Goal: Task Accomplishment & Management: Manage account settings

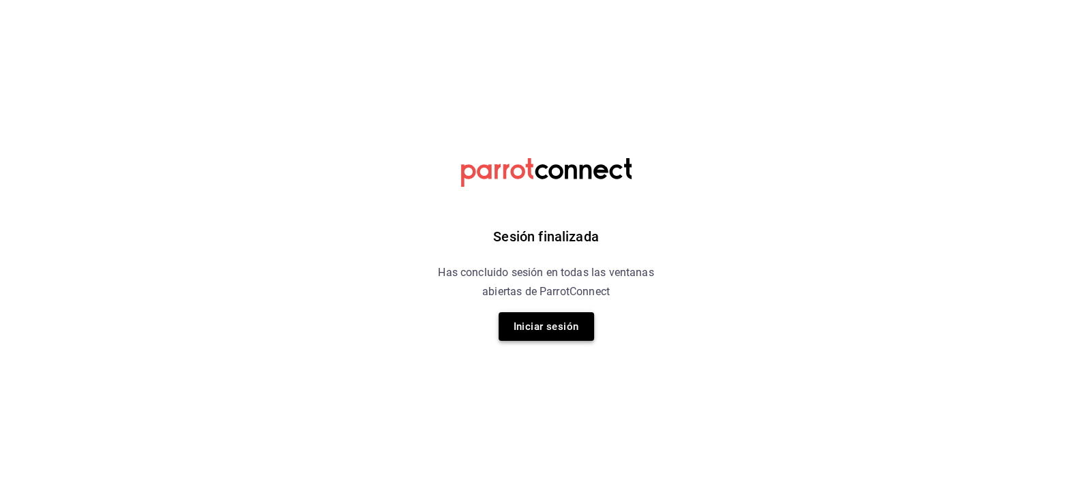
click at [516, 319] on button "Iniciar sesión" at bounding box center [547, 326] width 96 height 29
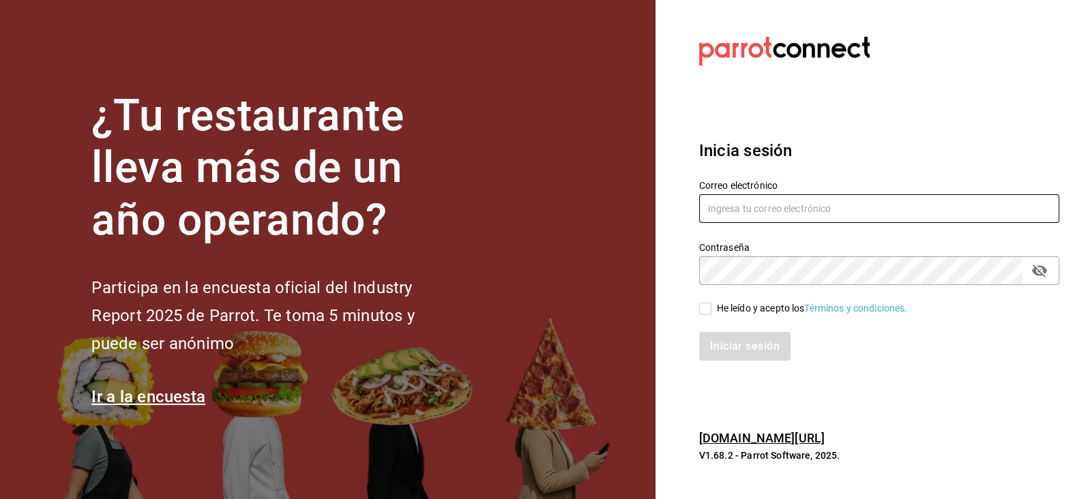
type input "Carmona.quihuis.claudia@gmail.com"
click at [708, 303] on input "He leído y acepto los Términos y condiciones." at bounding box center [705, 309] width 12 height 12
checkbox input "true"
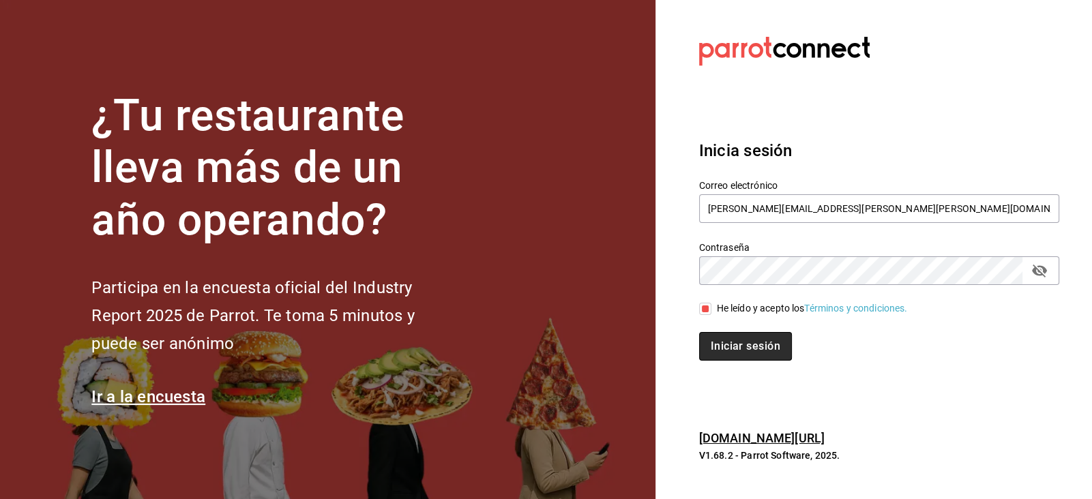
click at [722, 336] on button "Iniciar sesión" at bounding box center [745, 346] width 93 height 29
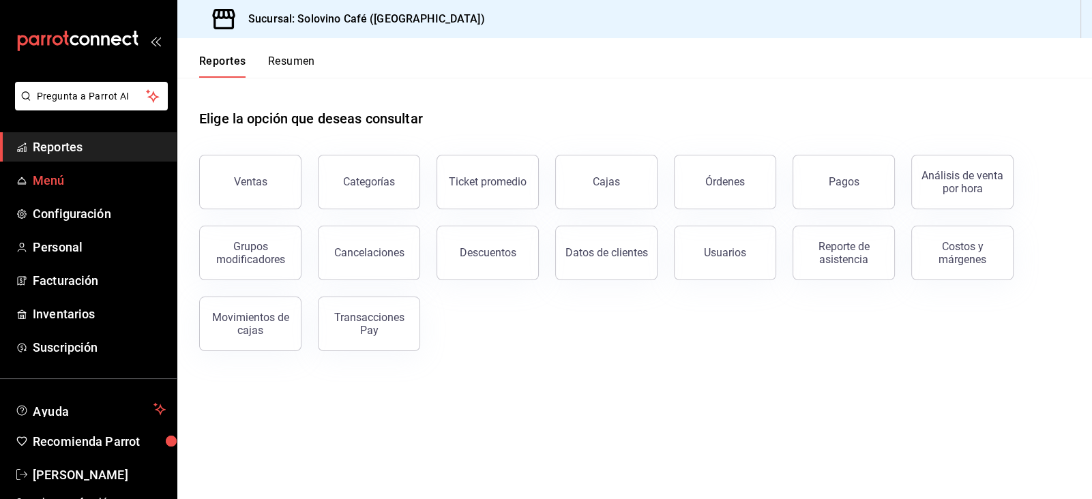
click at [67, 177] on span "Menú" at bounding box center [99, 180] width 133 height 18
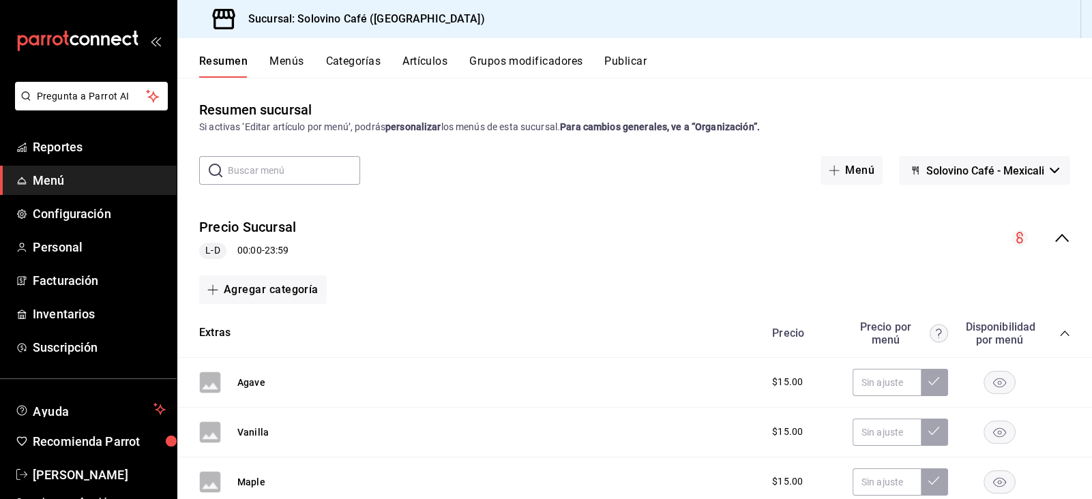
click at [276, 60] on button "Menús" at bounding box center [286, 66] width 34 height 23
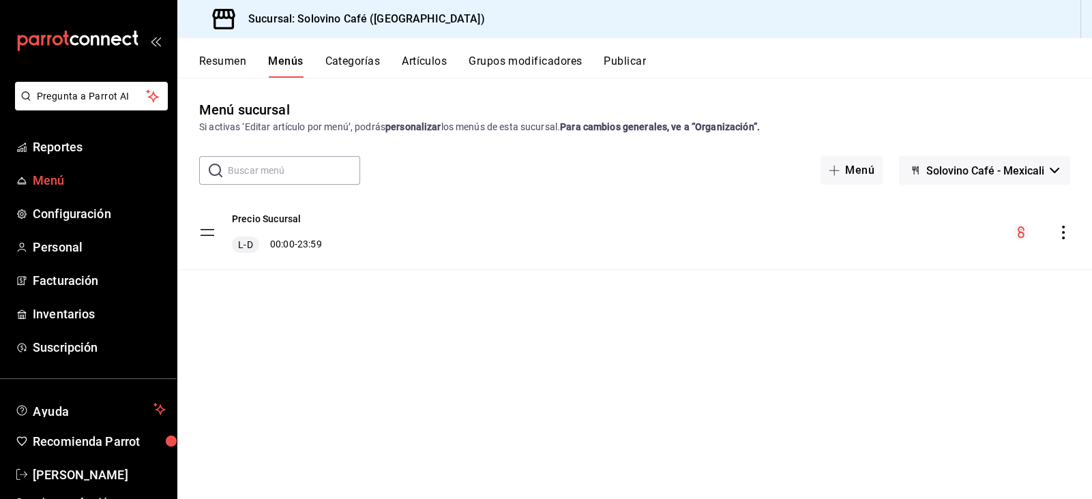
click at [68, 188] on span "Menú" at bounding box center [99, 180] width 133 height 18
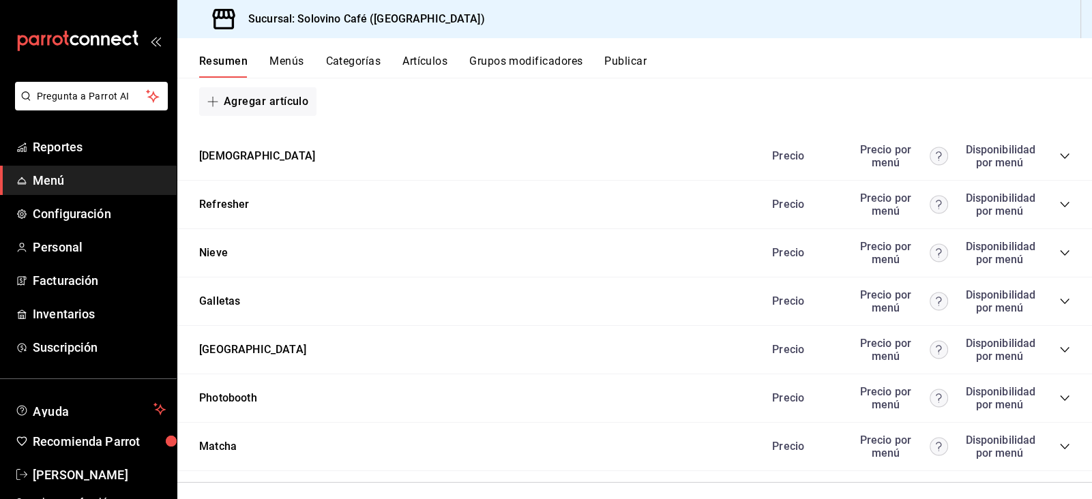
scroll to position [960, 0]
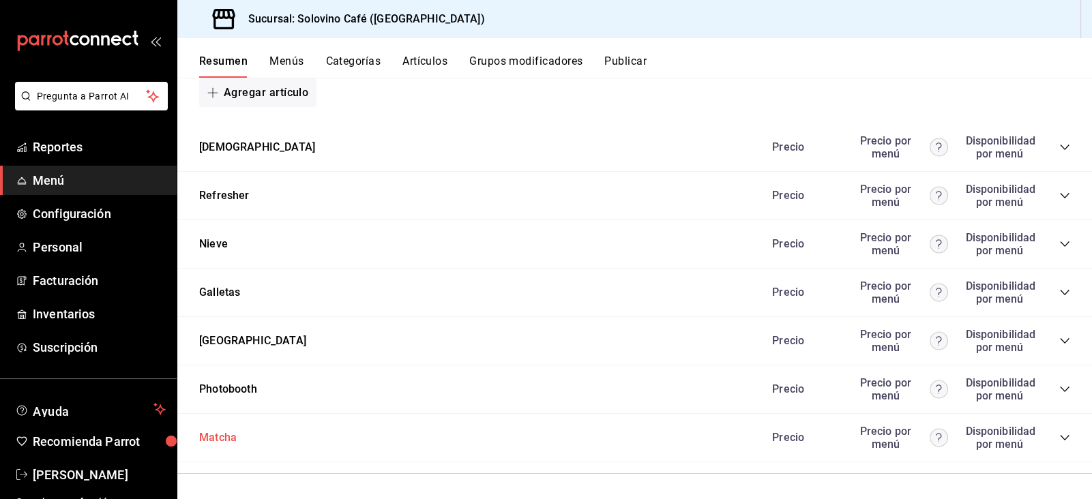
click at [210, 437] on button "Matcha" at bounding box center [218, 438] width 38 height 16
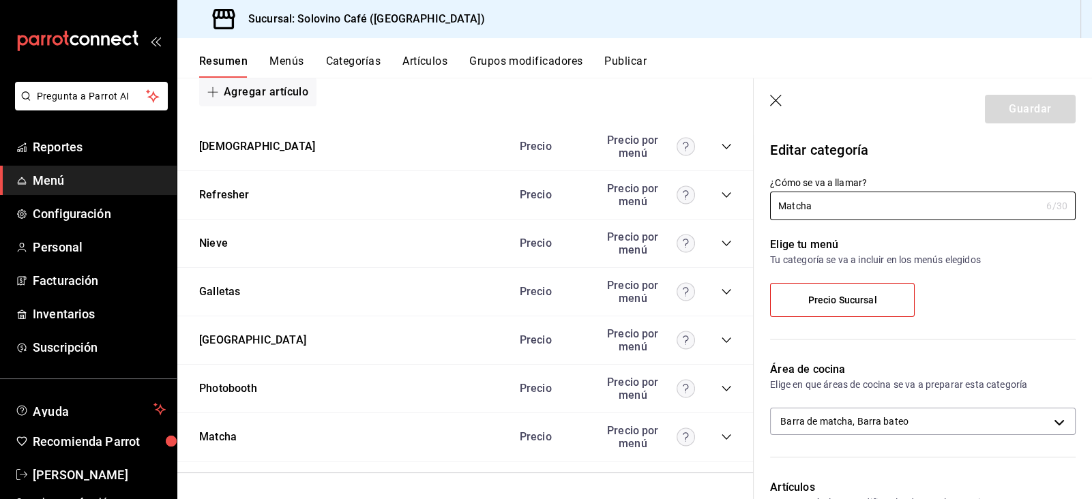
scroll to position [375, 0]
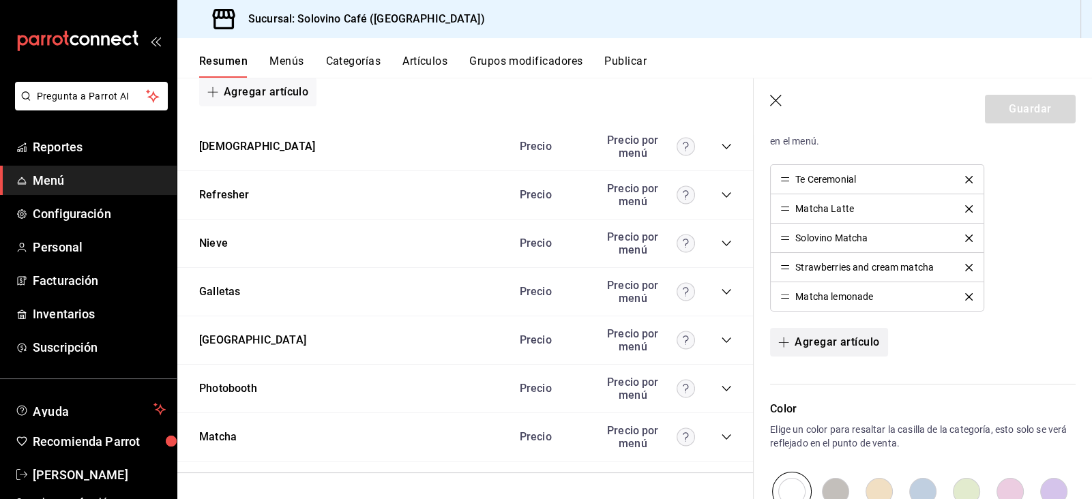
click at [819, 343] on button "Agregar artículo" at bounding box center [828, 342] width 117 height 29
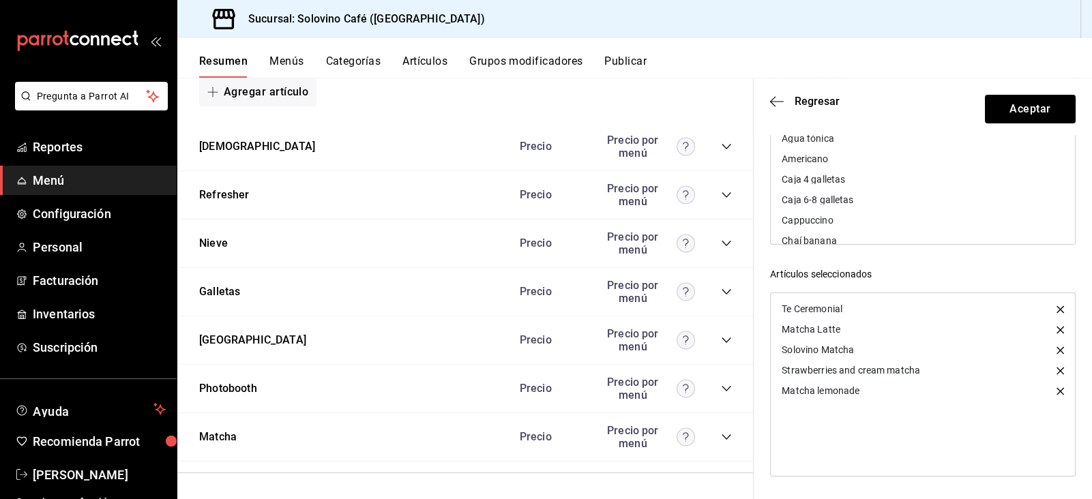
scroll to position [0, 0]
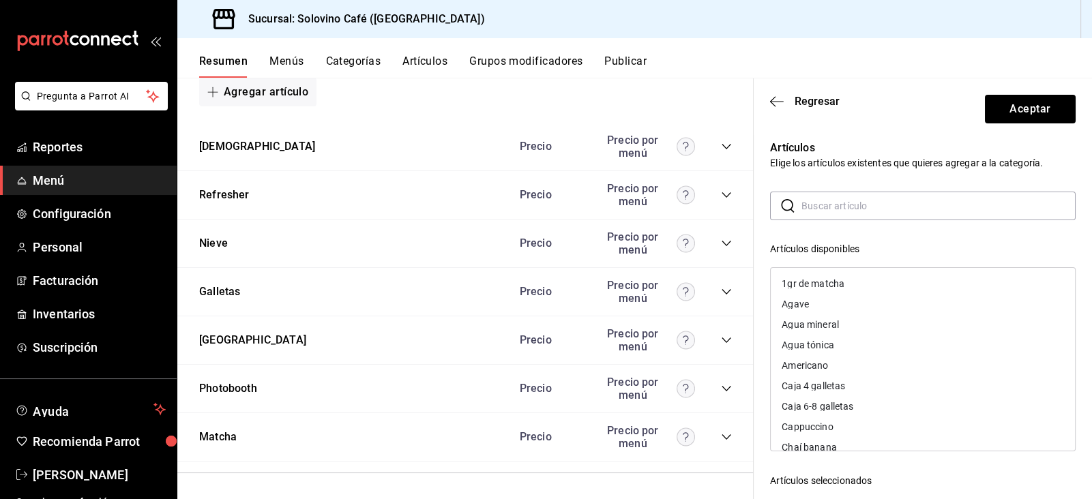
click at [424, 72] on button "Artículos" at bounding box center [424, 66] width 45 height 23
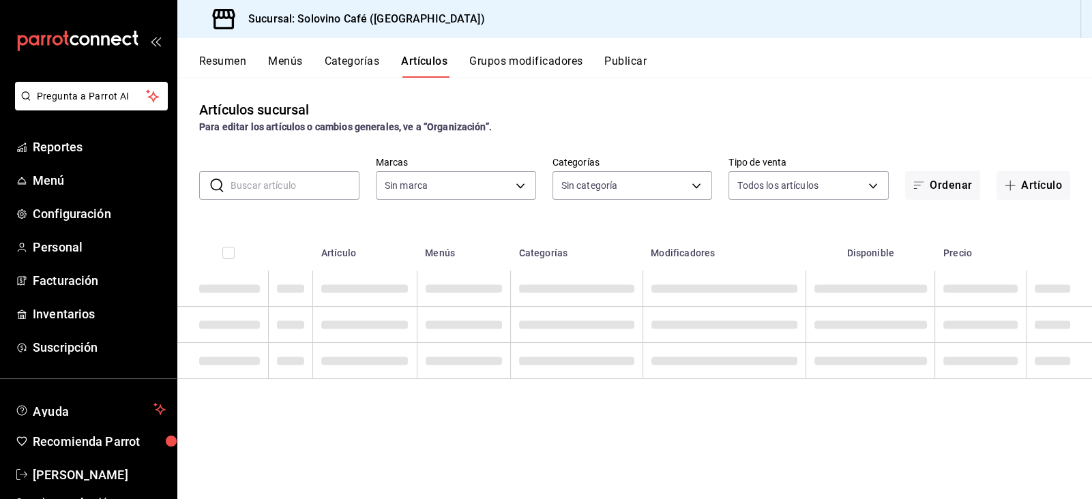
type input "f3d0456f-51cd-406f-9a4c-998ecba20d3e"
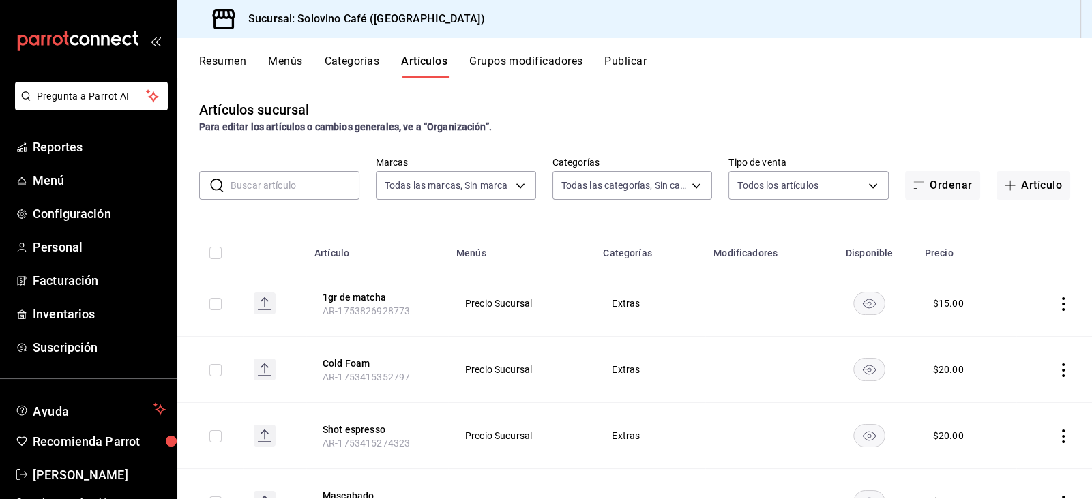
type input "befb845d-3f14-44c0-a19f-bd96c6595837,a12d1de1-ccfe-4c3b-8c13-96d7617c50b5,766f1…"
click at [1016, 190] on span "button" at bounding box center [1013, 185] width 16 height 11
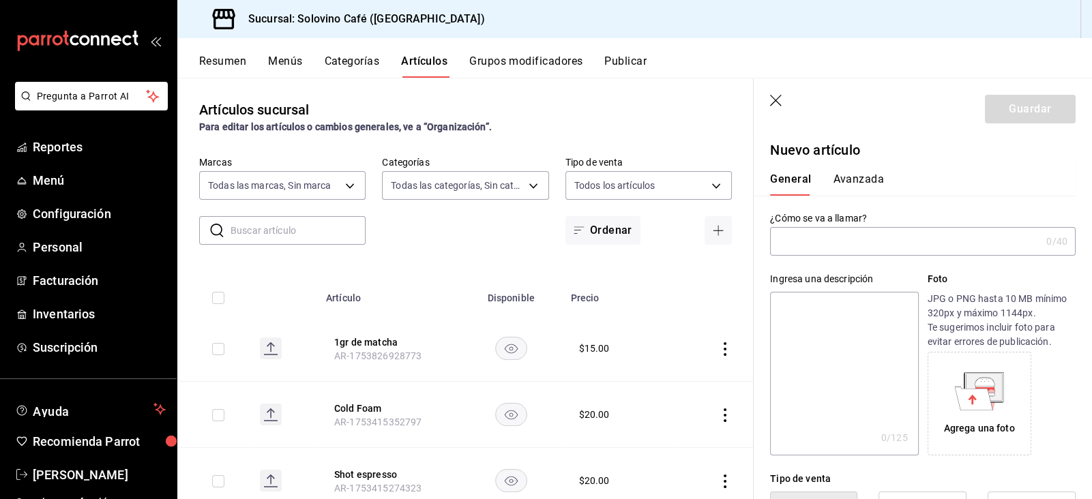
click at [876, 243] on input "text" at bounding box center [905, 241] width 271 height 27
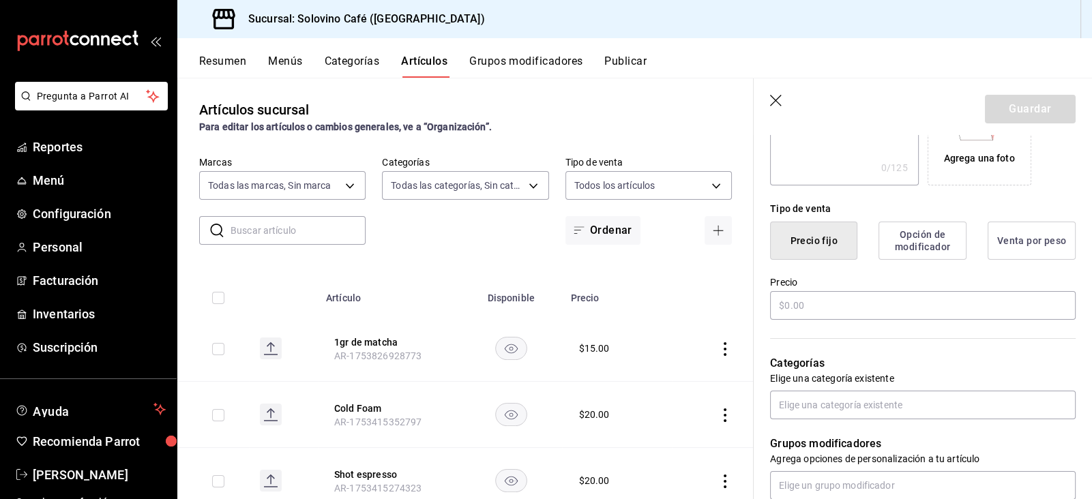
scroll to position [274, 0]
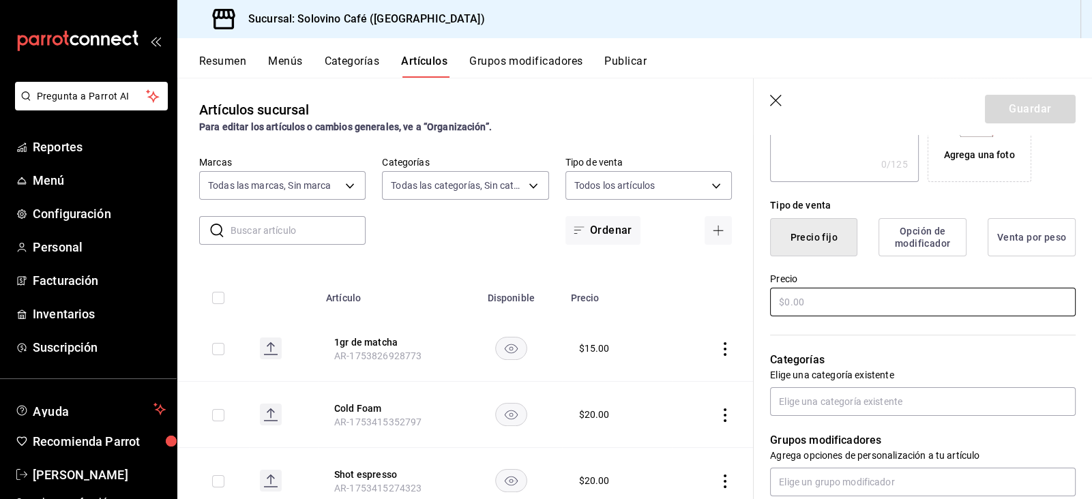
type input "Coco matcha"
click at [800, 296] on input "text" at bounding box center [923, 302] width 306 height 29
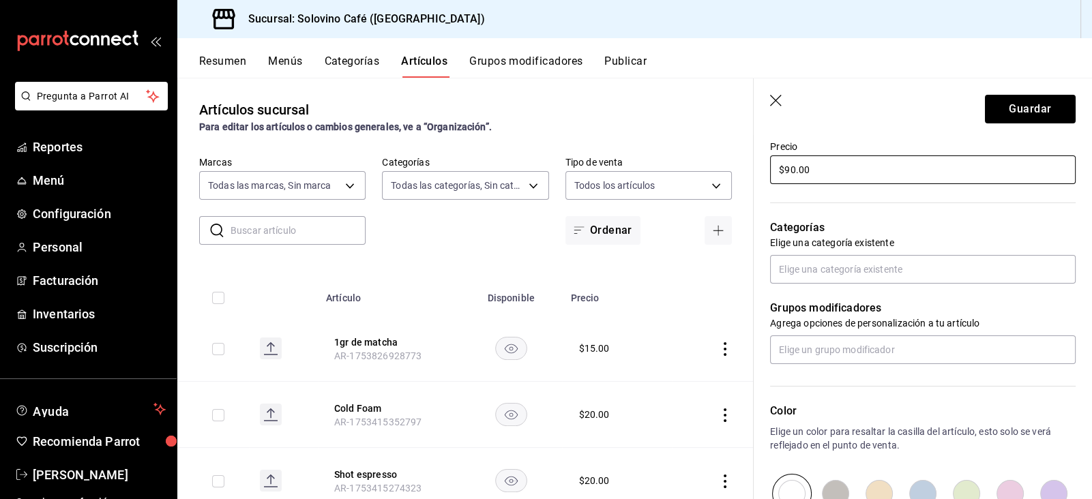
scroll to position [409, 0]
type input "$90.00"
click at [832, 259] on input "text" at bounding box center [923, 266] width 306 height 29
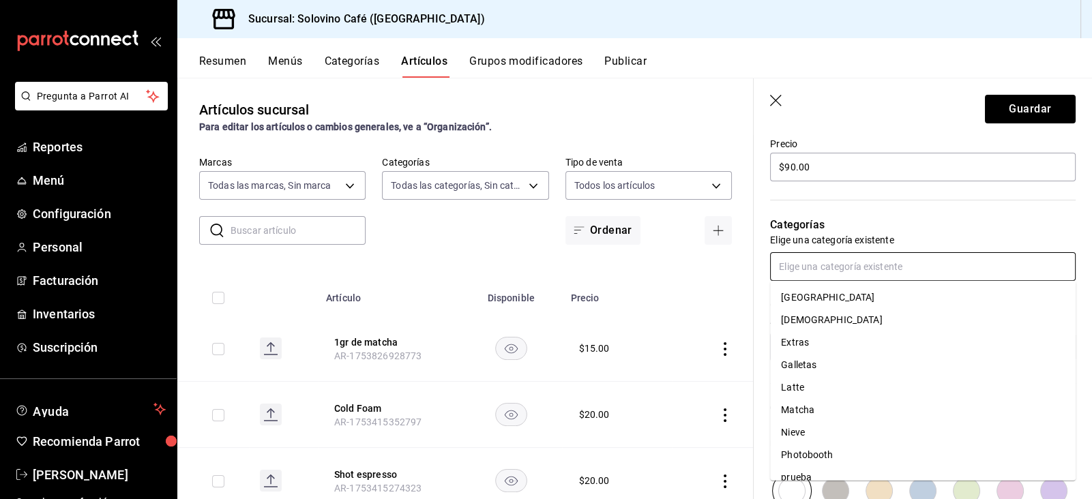
click at [799, 405] on li "Matcha" at bounding box center [923, 410] width 306 height 23
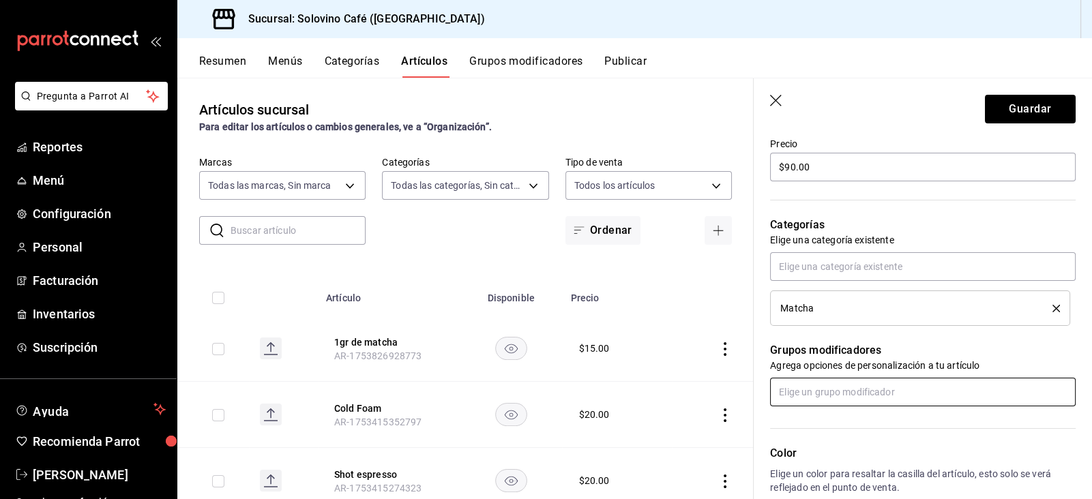
click at [845, 387] on input "text" at bounding box center [923, 392] width 306 height 29
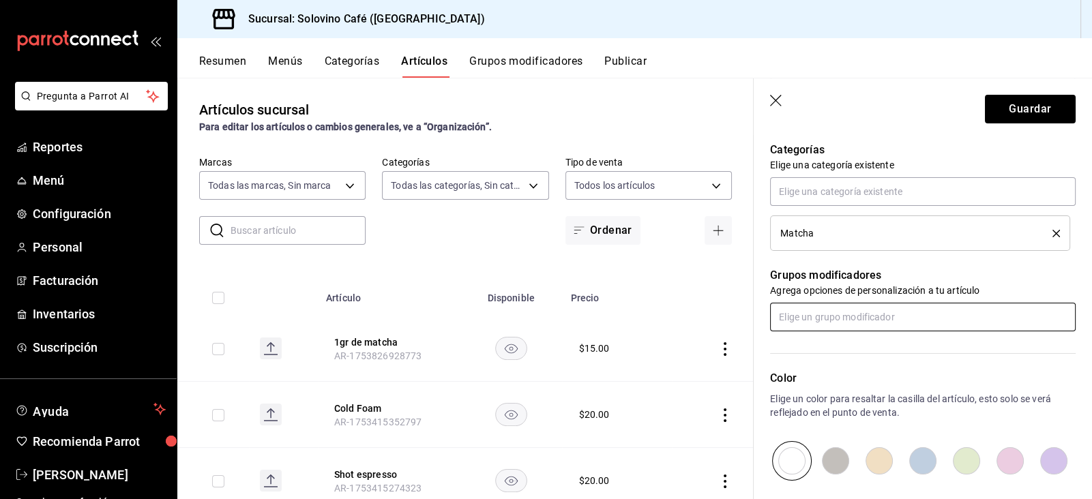
scroll to position [456, 0]
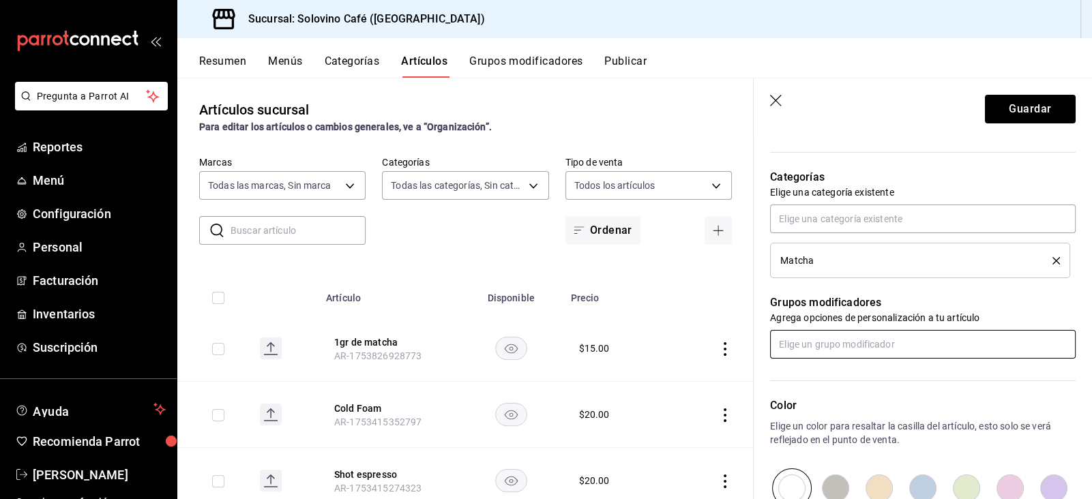
click at [868, 351] on input "text" at bounding box center [923, 344] width 306 height 29
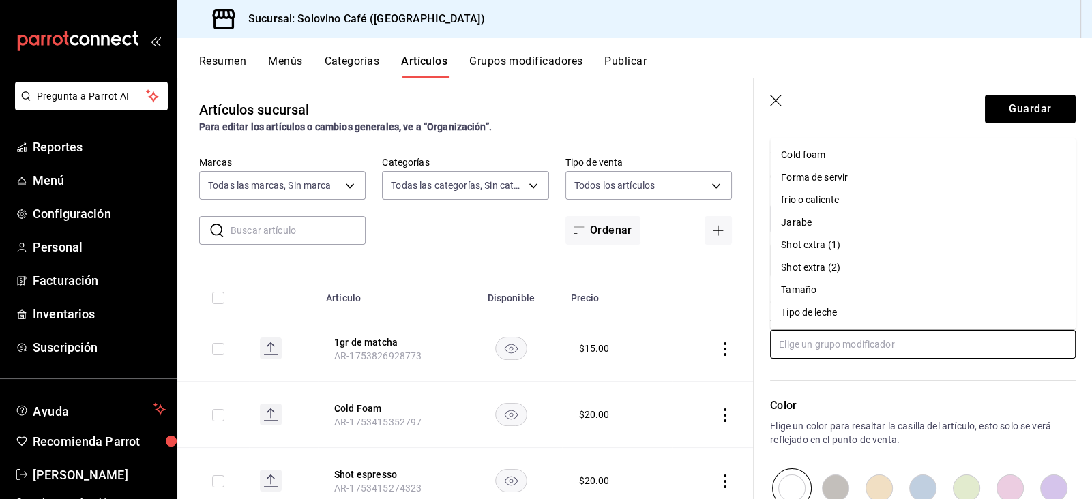
click at [807, 312] on div "Tipo de leche" at bounding box center [809, 313] width 56 height 14
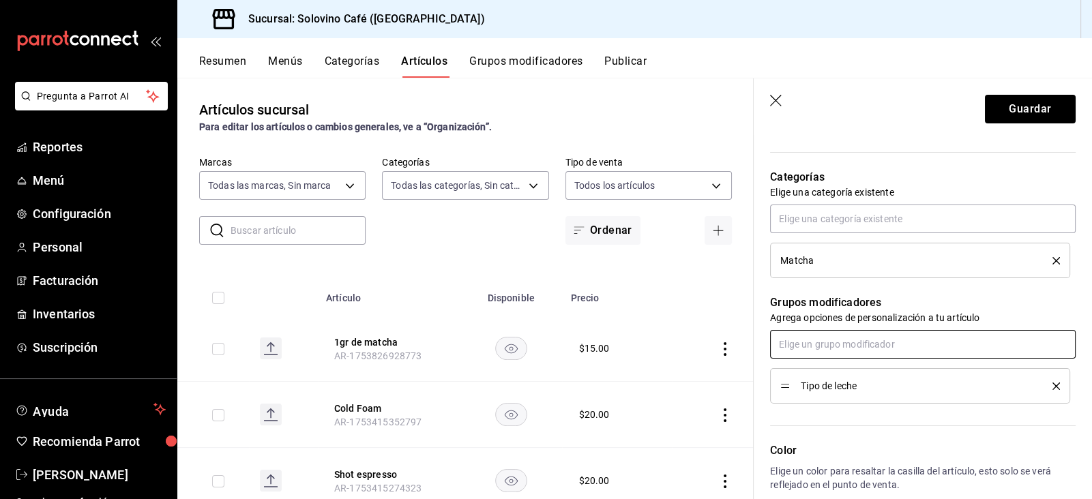
click at [816, 352] on input "text" at bounding box center [923, 344] width 306 height 29
click at [1054, 383] on icon "delete" at bounding box center [1057, 387] width 8 height 8
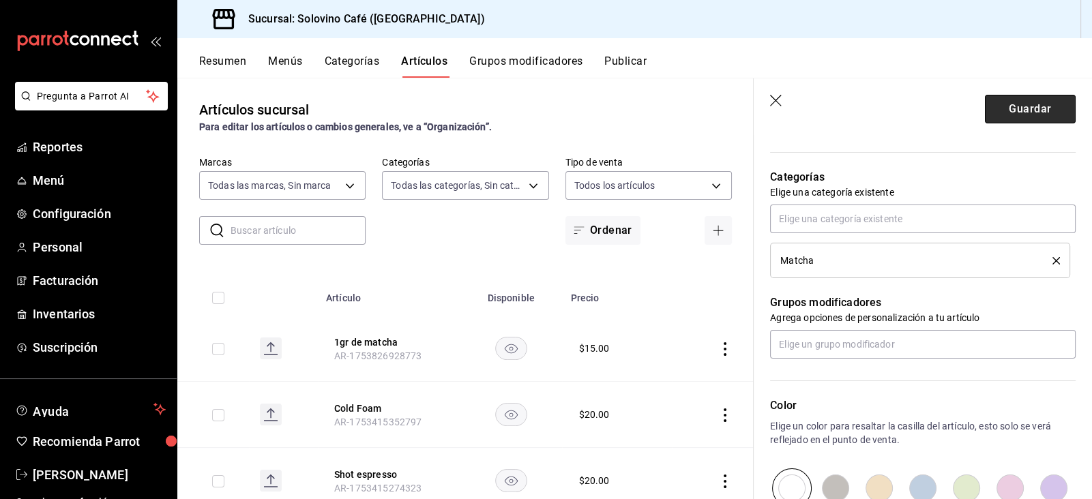
click at [1028, 113] on button "Guardar" at bounding box center [1030, 109] width 91 height 29
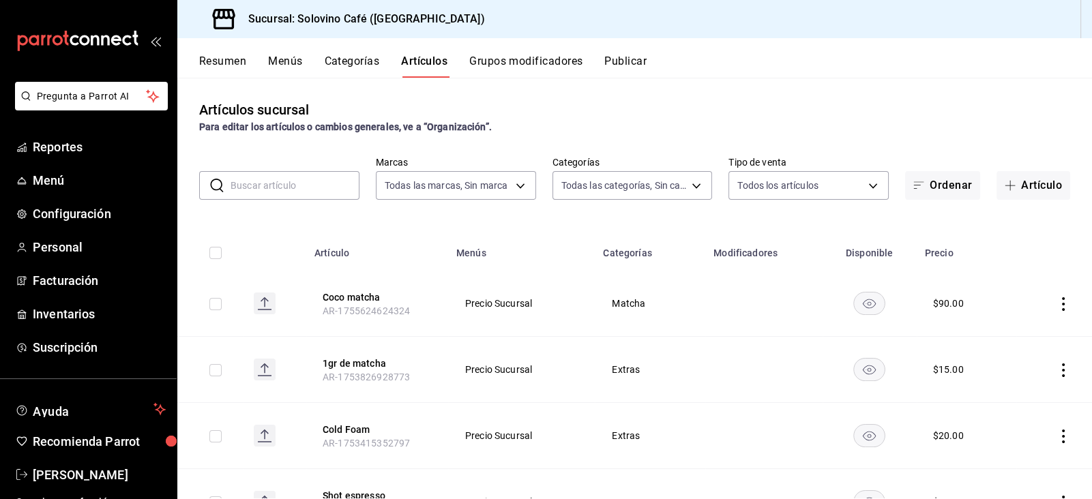
click at [280, 57] on button "Menús" at bounding box center [285, 66] width 34 height 23
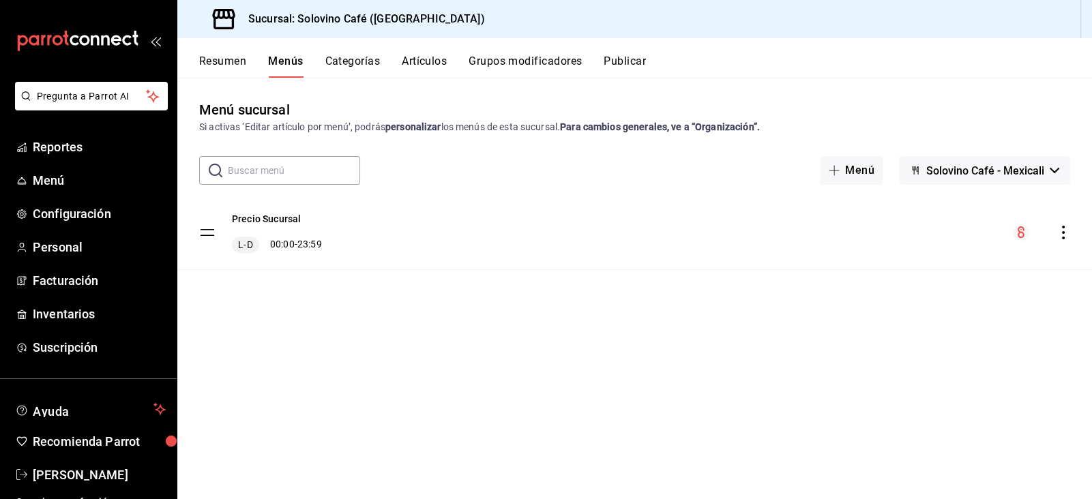
click at [229, 60] on button "Resumen" at bounding box center [222, 66] width 47 height 23
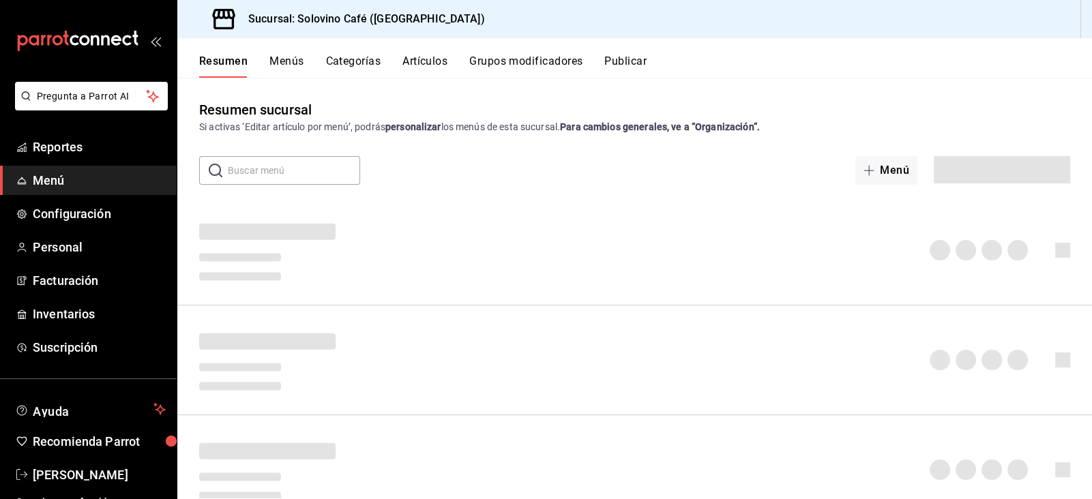
click at [292, 69] on button "Menús" at bounding box center [286, 66] width 34 height 23
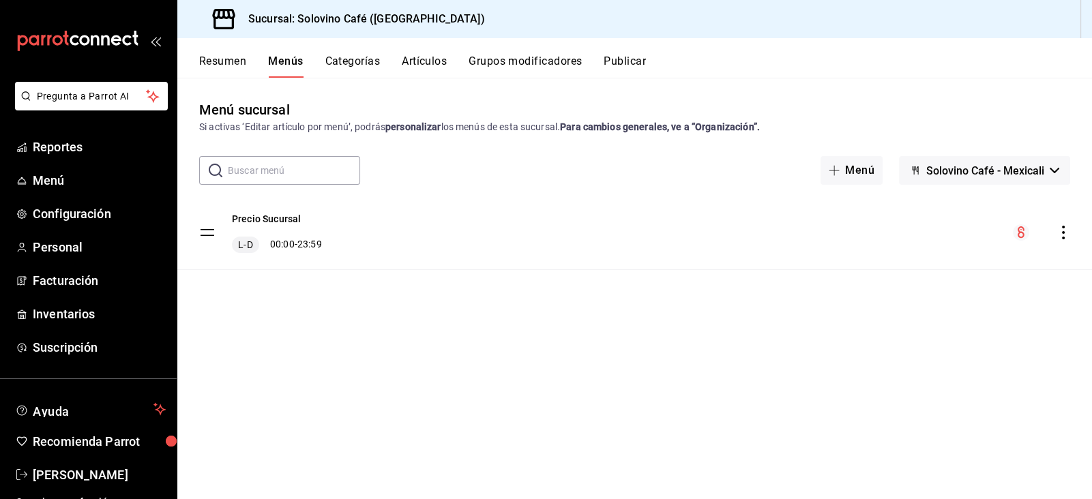
click at [367, 65] on button "Categorías" at bounding box center [352, 66] width 55 height 23
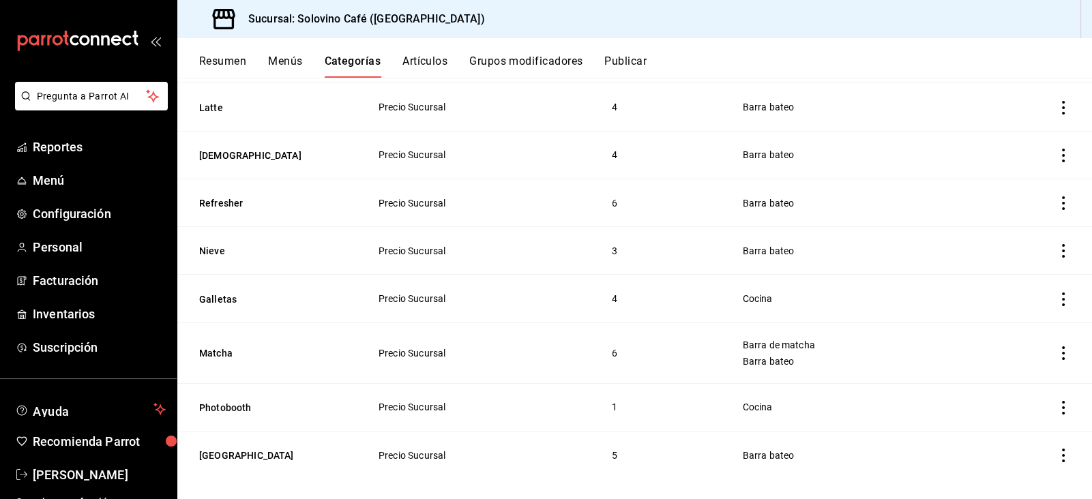
scroll to position [188, 0]
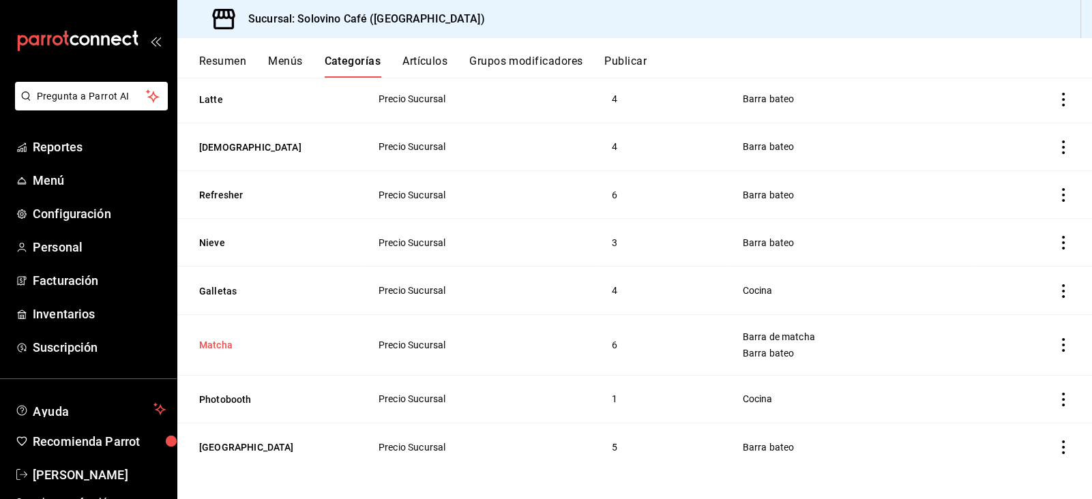
click at [216, 346] on button "Matcha" at bounding box center [267, 345] width 136 height 14
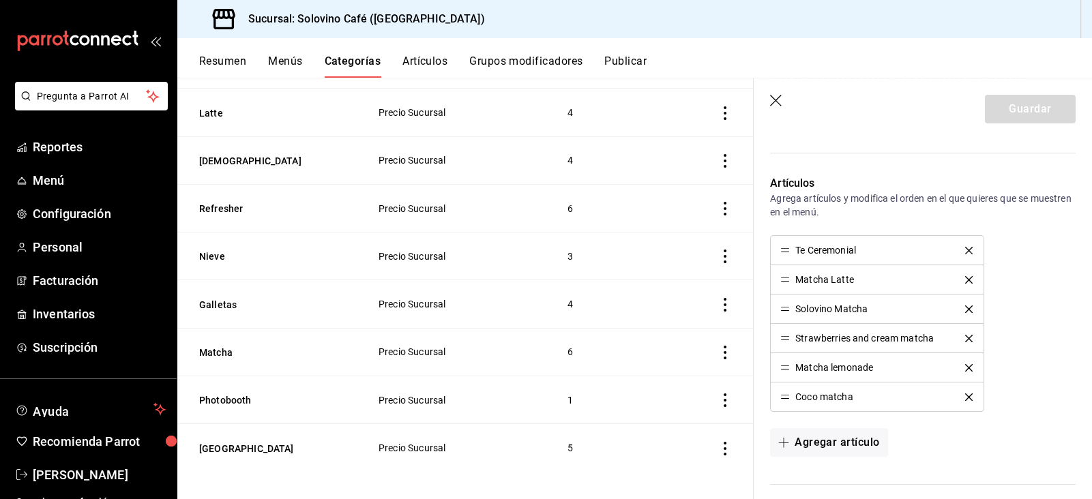
scroll to position [309, 0]
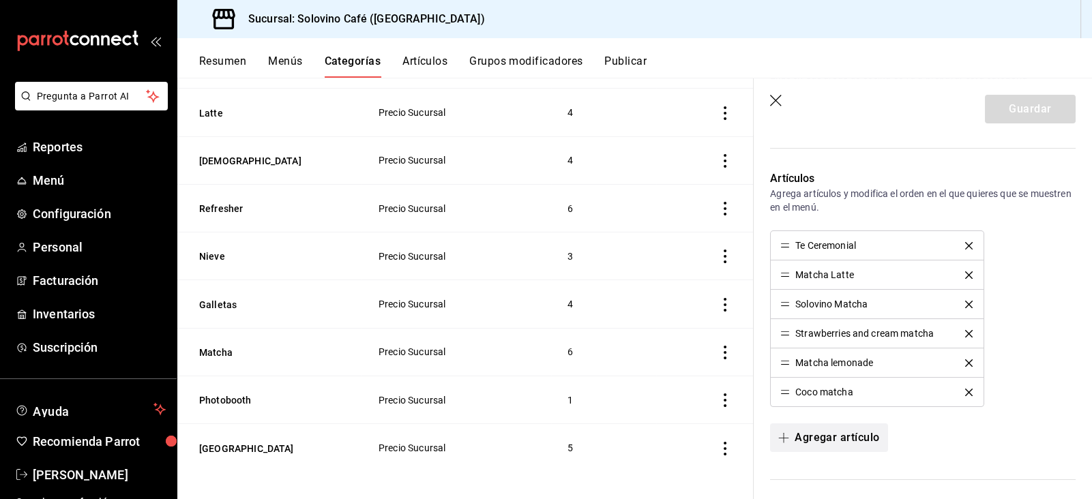
click at [829, 424] on button "Agregar artículo" at bounding box center [828, 438] width 117 height 29
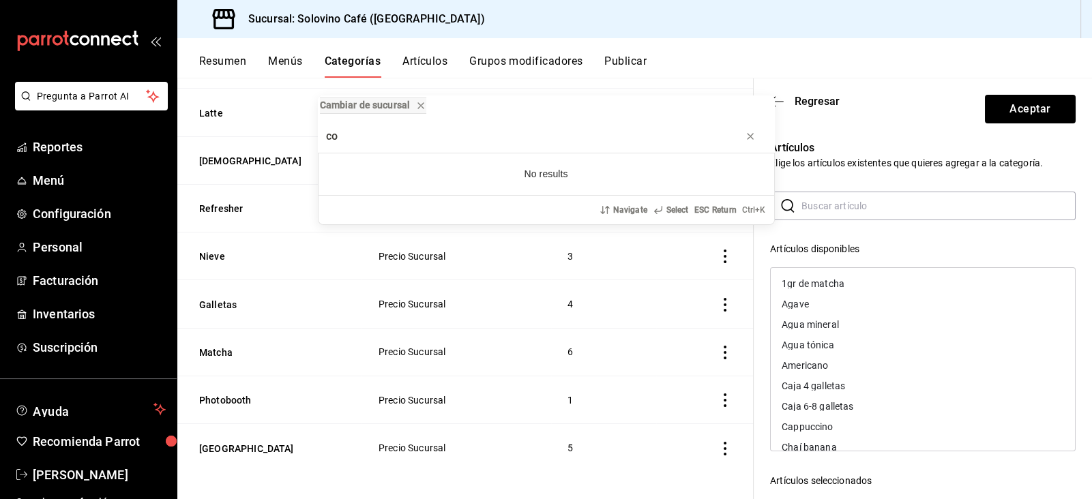
type input "co"
click at [885, 199] on div "Cambiar de sucursal co No results Navigate Select ESC Return Ctrl+ K" at bounding box center [546, 249] width 1092 height 499
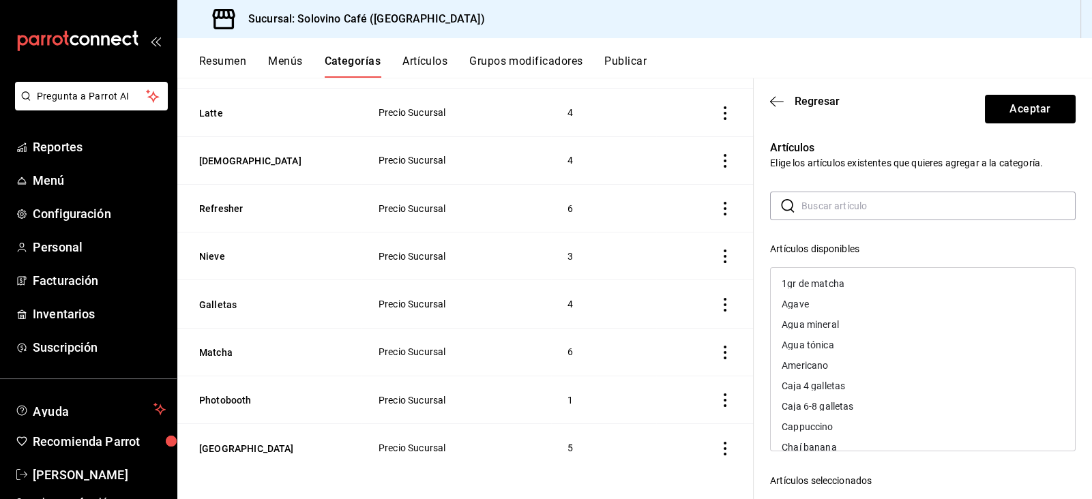
click at [839, 205] on input "text" at bounding box center [939, 205] width 274 height 27
type input "coco"
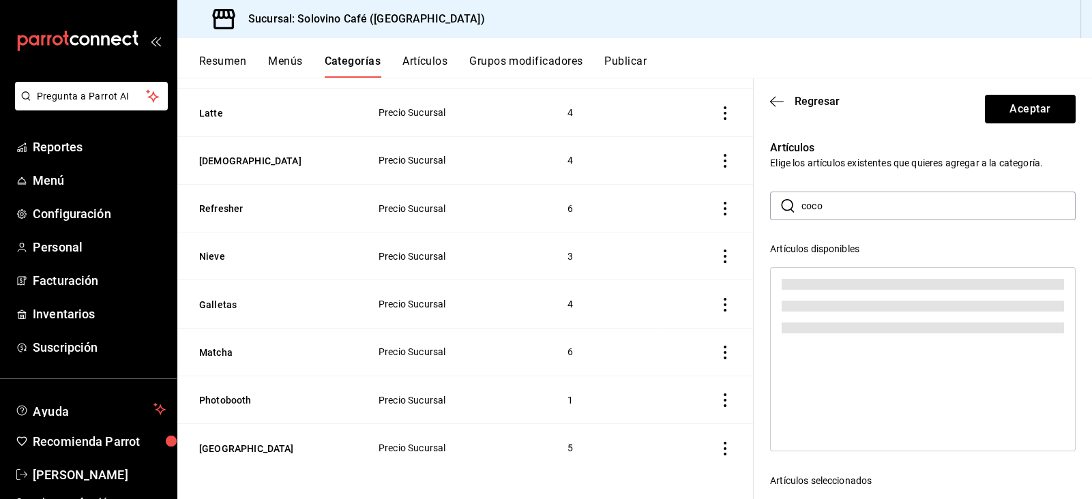
drag, startPoint x: 849, startPoint y: 216, endPoint x: 769, endPoint y: 212, distance: 79.9
click at [770, 212] on div "​ coco ​" at bounding box center [923, 206] width 306 height 29
click at [1071, 186] on div "Artículos Elige los artículos existentes que quieres agregar a la categoría. ​ …" at bounding box center [915, 400] width 322 height 555
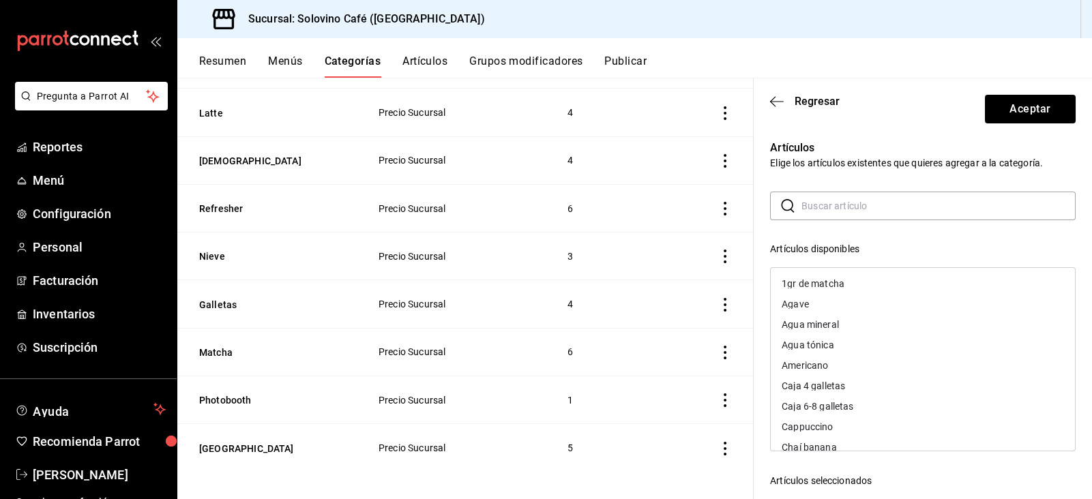
click at [876, 247] on div "Artículos disponibles" at bounding box center [923, 249] width 306 height 14
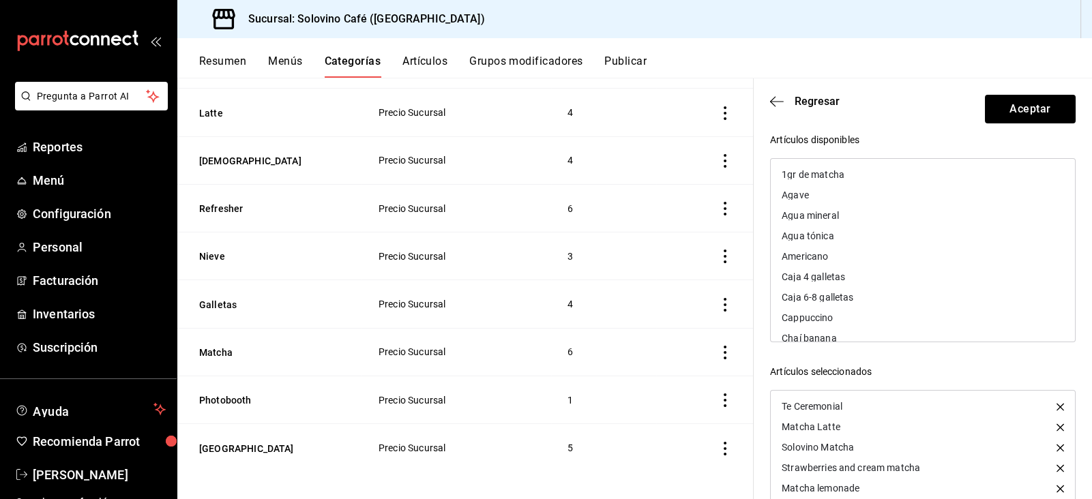
scroll to position [0, 0]
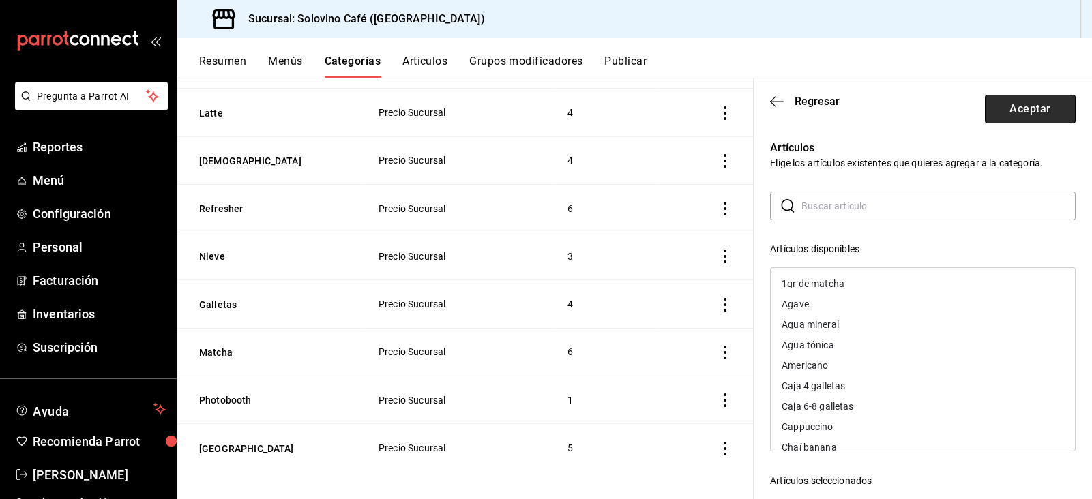
click at [1042, 112] on button "Aceptar" at bounding box center [1030, 109] width 91 height 29
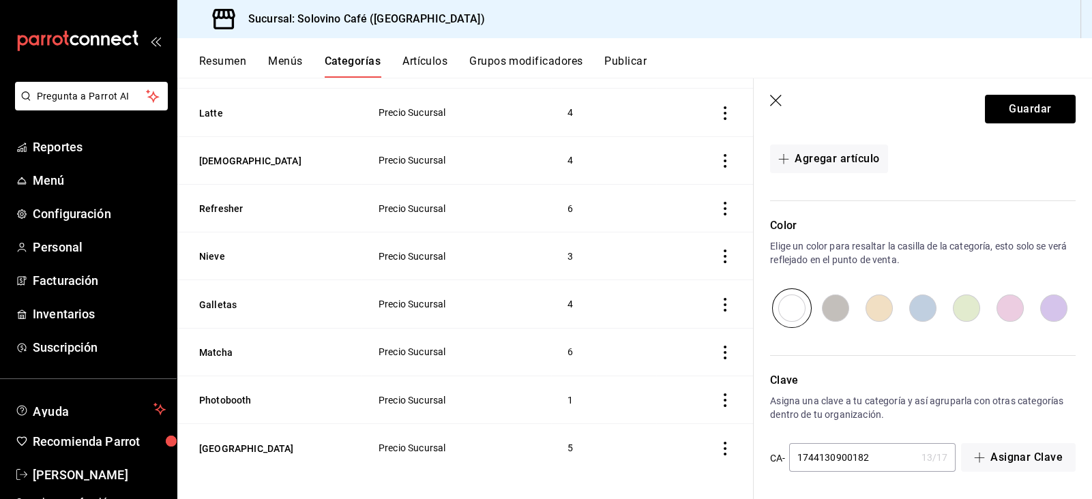
scroll to position [396, 0]
click at [997, 124] on header "Guardar" at bounding box center [923, 106] width 338 height 56
click at [993, 112] on button "Guardar" at bounding box center [1030, 109] width 91 height 29
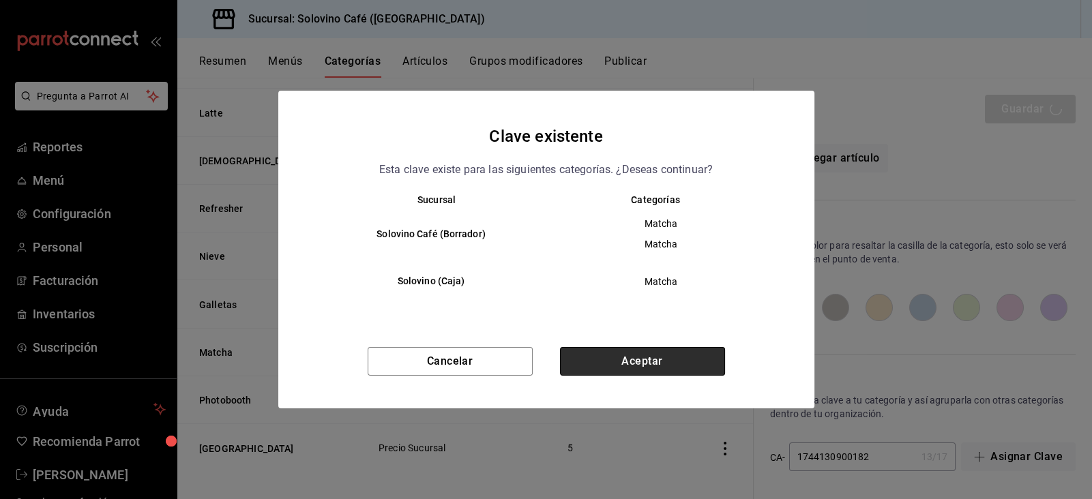
click at [604, 368] on button "Aceptar" at bounding box center [642, 361] width 165 height 29
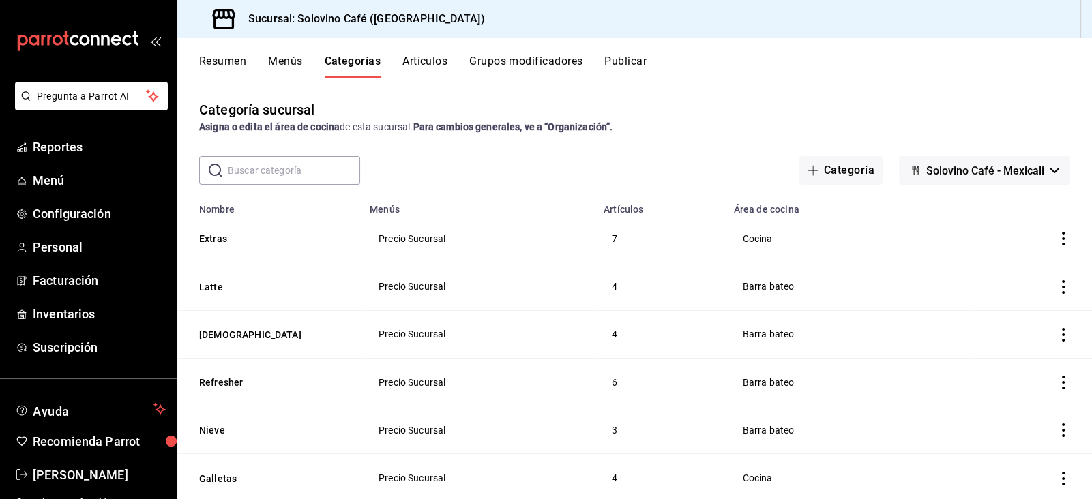
scroll to position [188, 0]
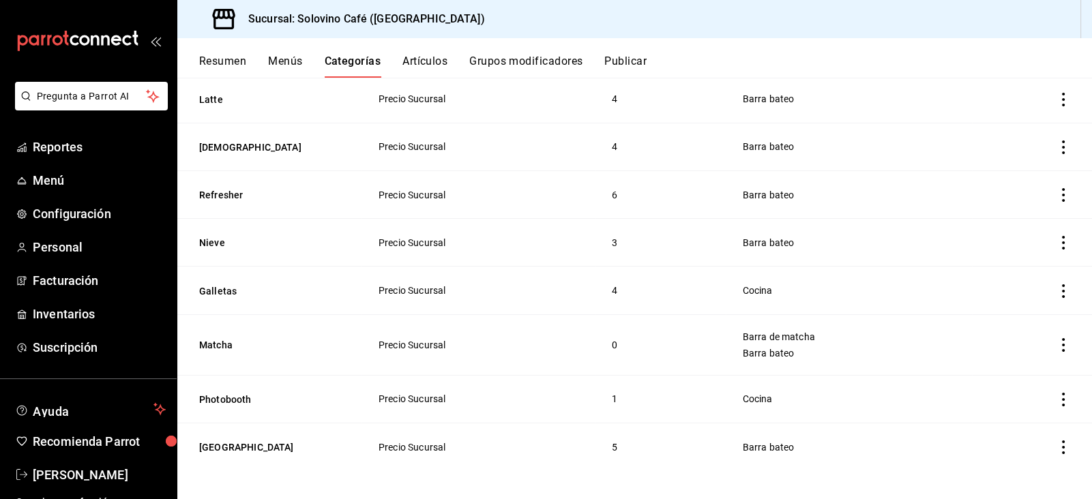
click at [1063, 347] on icon "actions" at bounding box center [1063, 345] width 3 height 14
click at [229, 344] on div at bounding box center [546, 249] width 1092 height 499
click at [216, 342] on button "Matcha" at bounding box center [267, 345] width 136 height 14
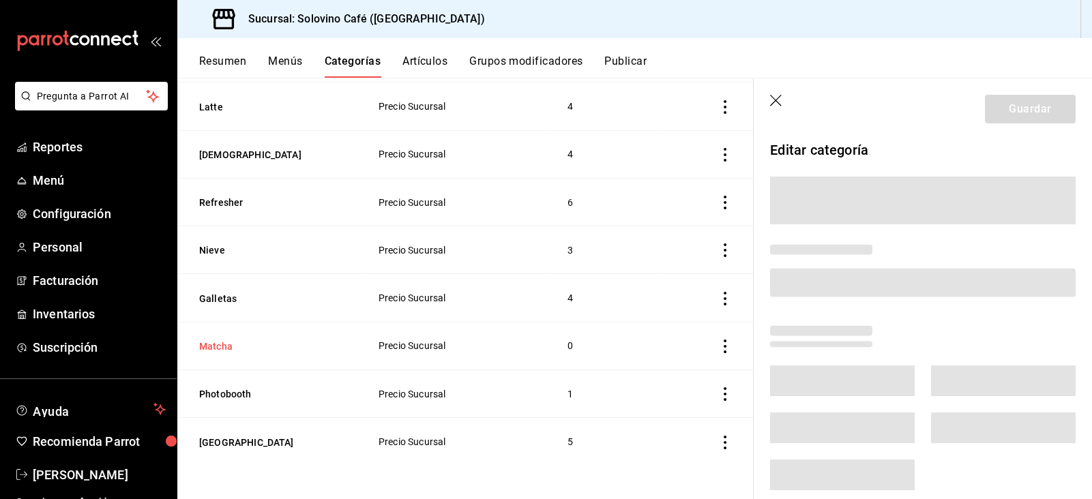
scroll to position [174, 0]
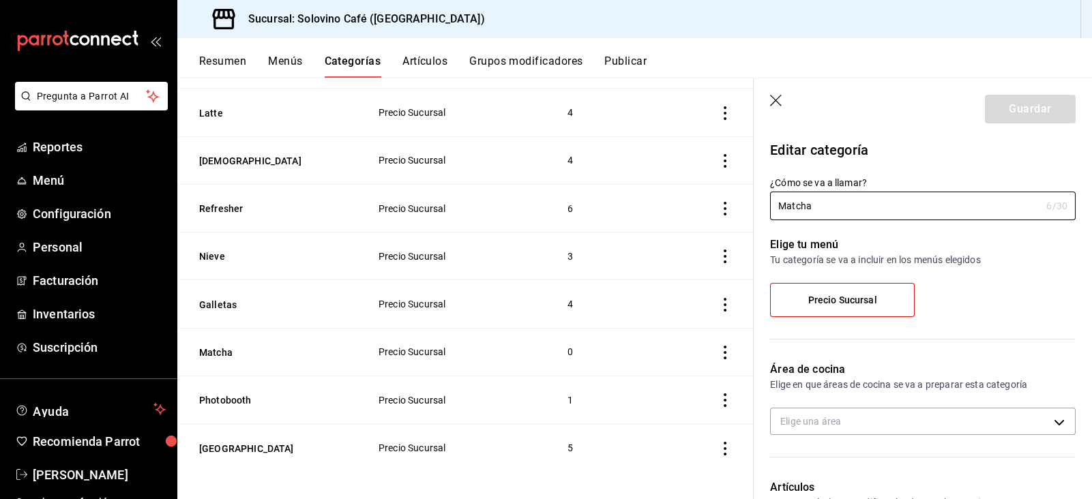
type input "1871683f-686a-4ff5-bd50-dd544d6a0f0f,407976fb-422c-42f9-a0ab-f9556cb5a18b"
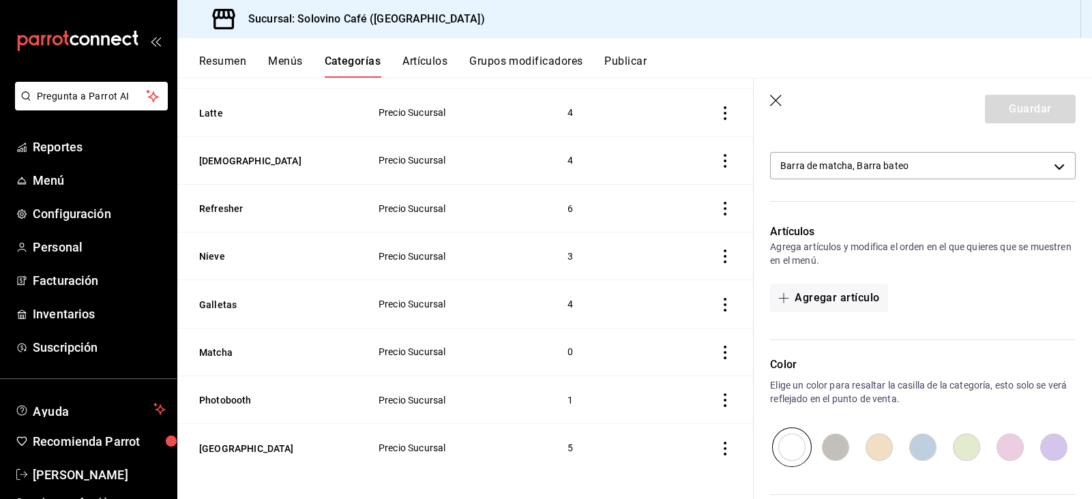
scroll to position [252, 0]
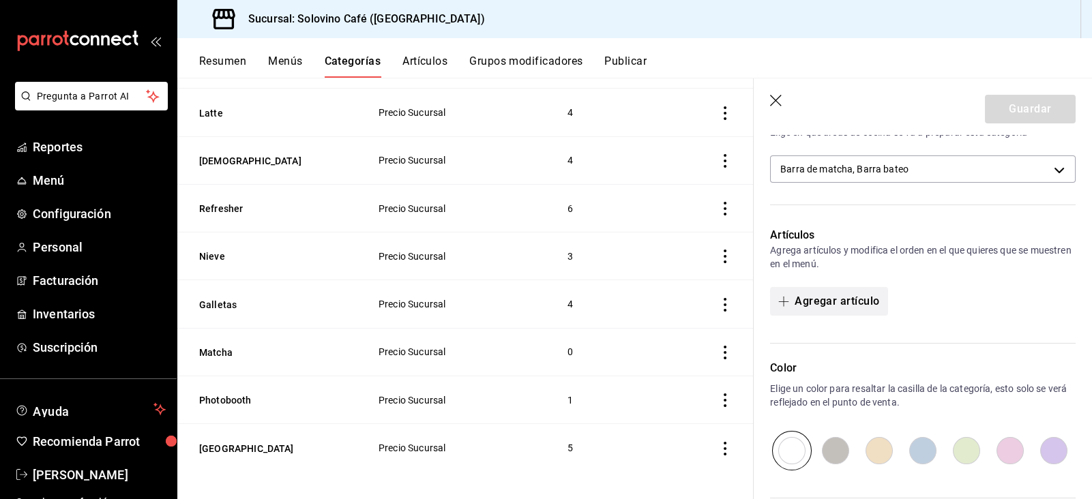
click at [819, 297] on button "Agregar artículo" at bounding box center [828, 301] width 117 height 29
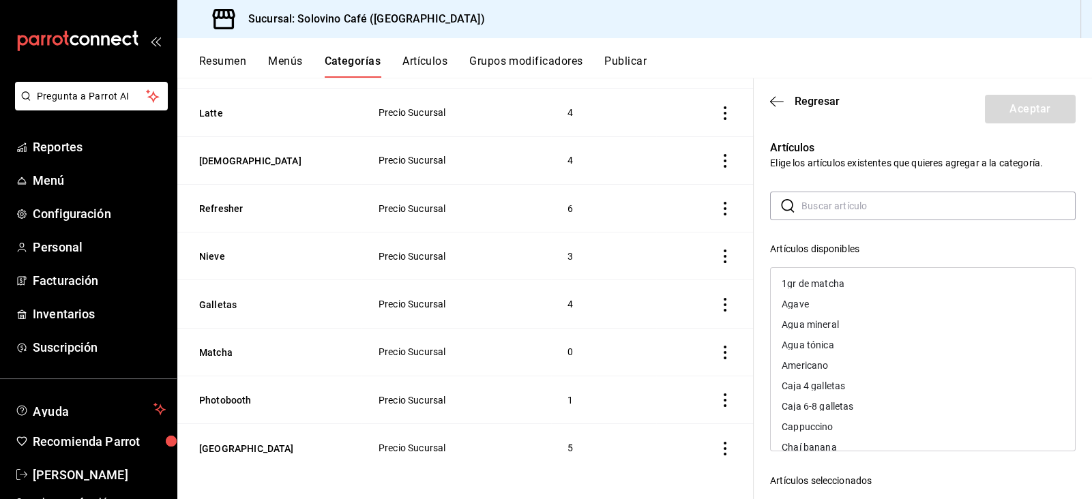
click at [890, 208] on input "text" at bounding box center [939, 205] width 274 height 27
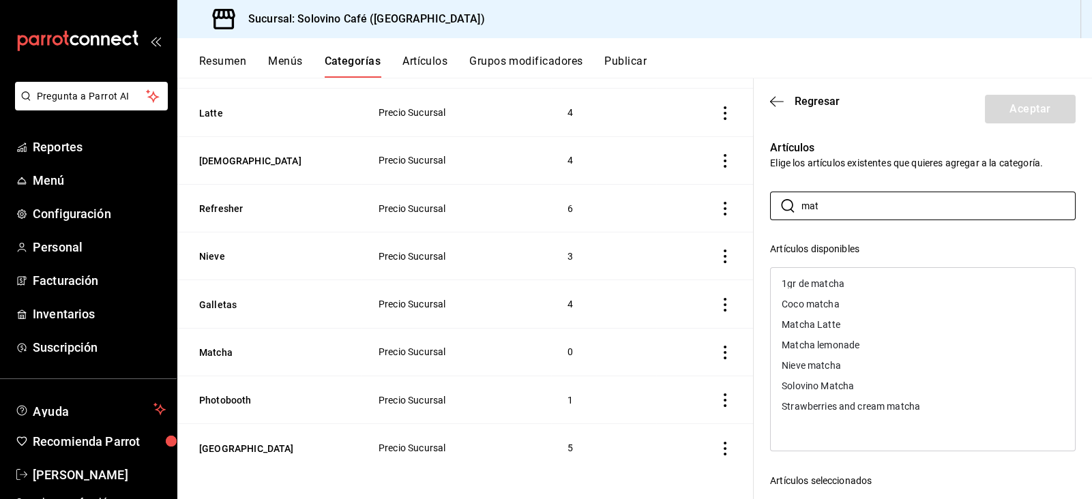
type input "mat"
click at [798, 302] on div "Coco matcha" at bounding box center [810, 304] width 57 height 10
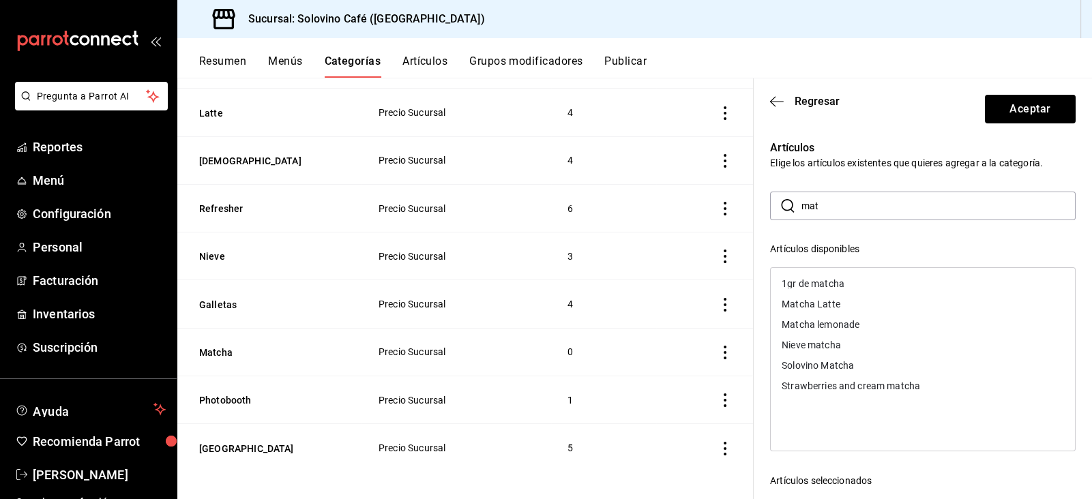
click at [797, 303] on div "Matcha Latte" at bounding box center [811, 304] width 59 height 10
click at [797, 303] on div "Matcha lemonade" at bounding box center [821, 304] width 78 height 10
click at [797, 320] on div "Solovino Matcha" at bounding box center [818, 325] width 72 height 10
click at [797, 320] on div "Strawberries and cream matcha" at bounding box center [851, 325] width 138 height 10
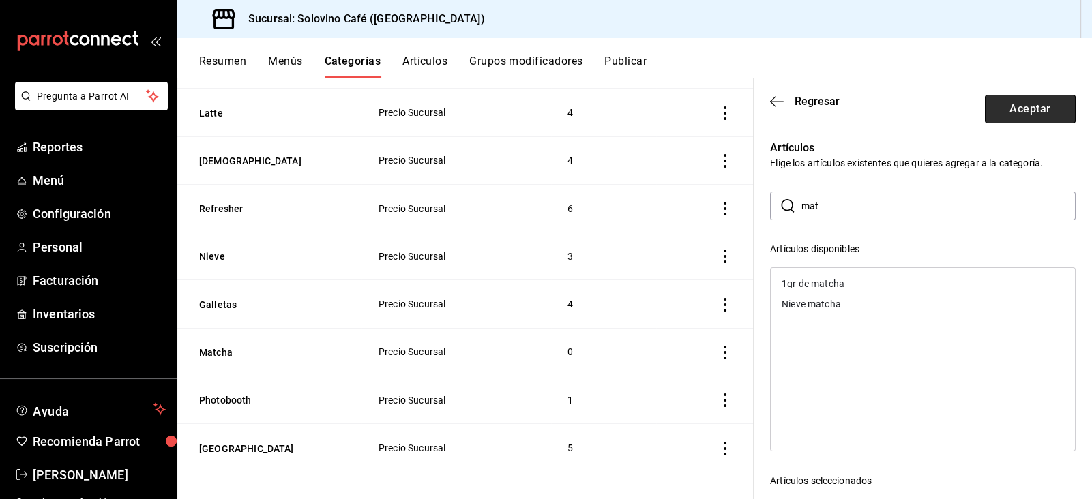
click at [1022, 103] on button "Aceptar" at bounding box center [1030, 109] width 91 height 29
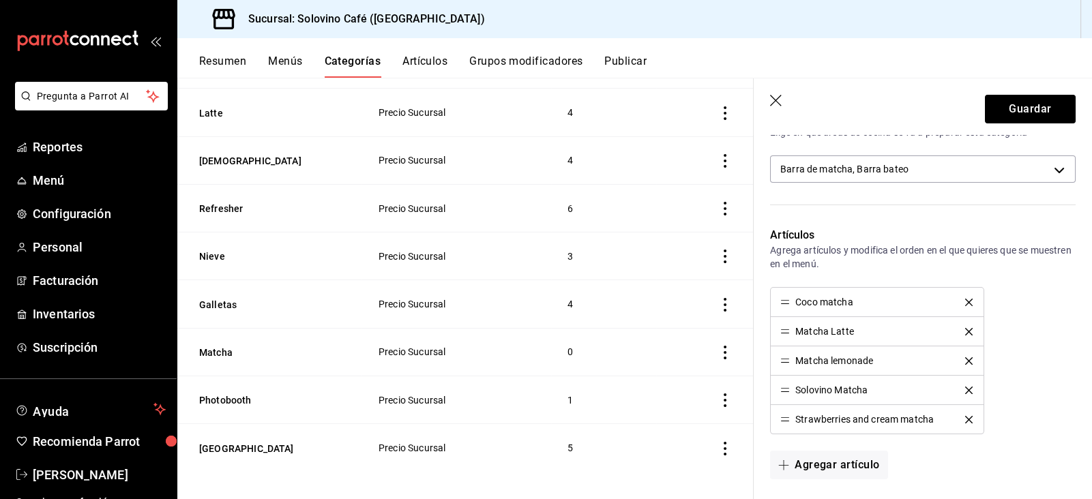
click at [1022, 103] on button "Guardar" at bounding box center [1030, 109] width 91 height 29
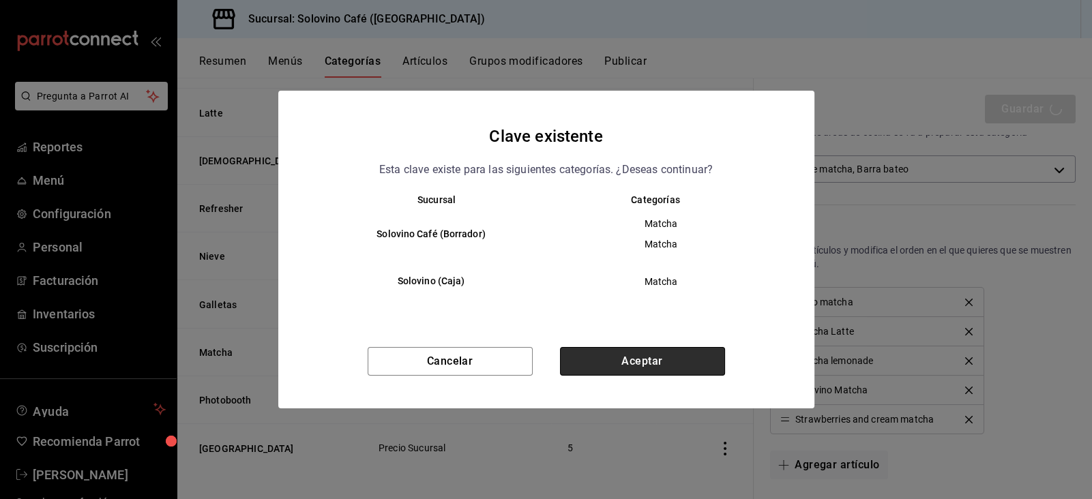
click at [689, 350] on button "Aceptar" at bounding box center [642, 361] width 165 height 29
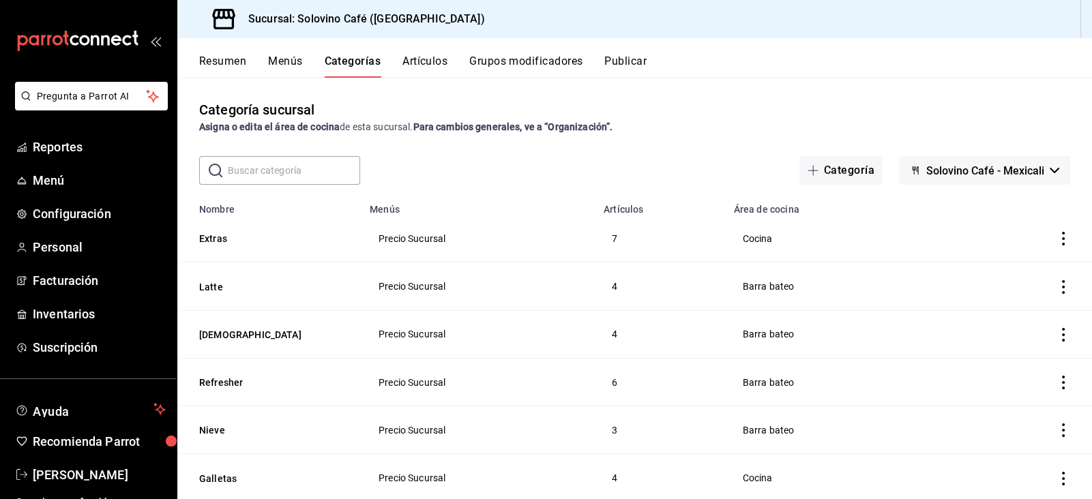
scroll to position [188, 0]
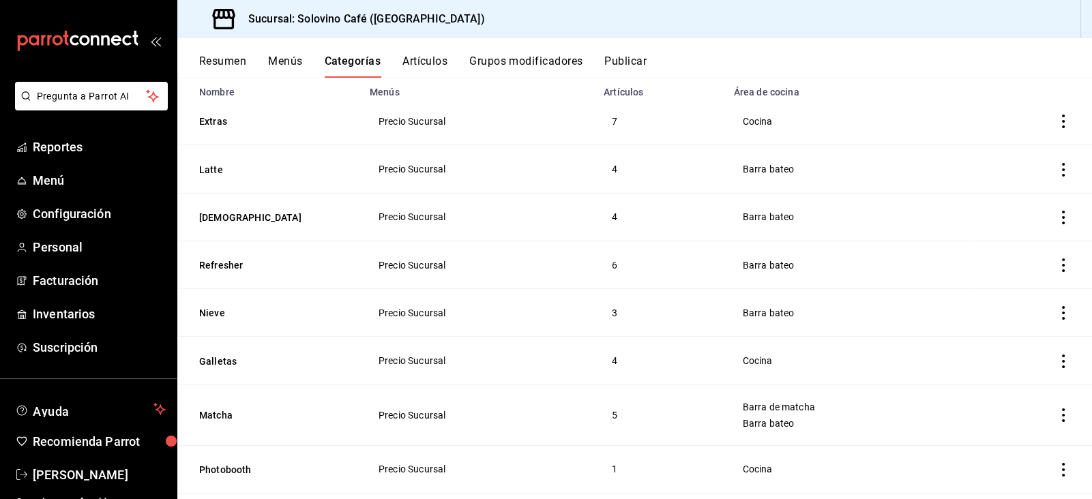
scroll to position [132, 0]
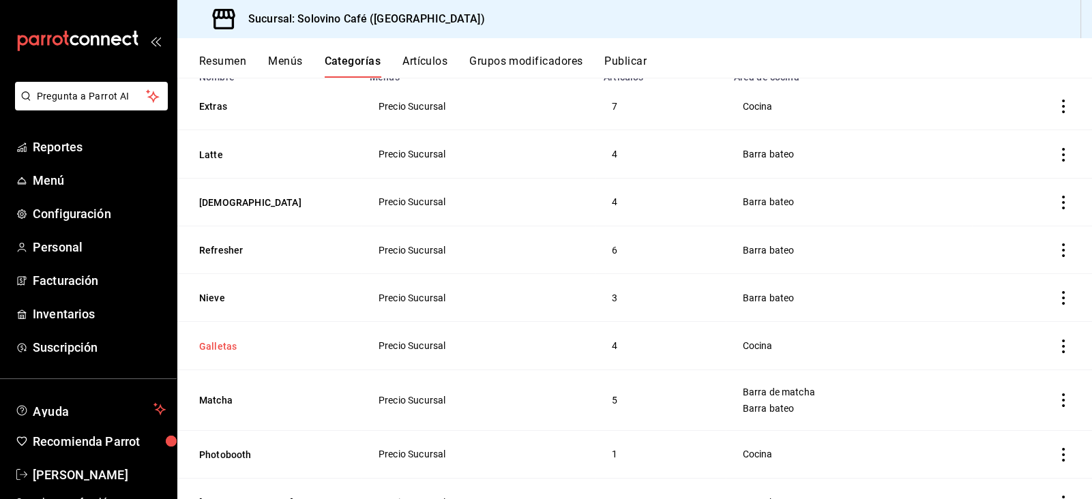
click at [216, 340] on button "Galletas" at bounding box center [267, 347] width 136 height 14
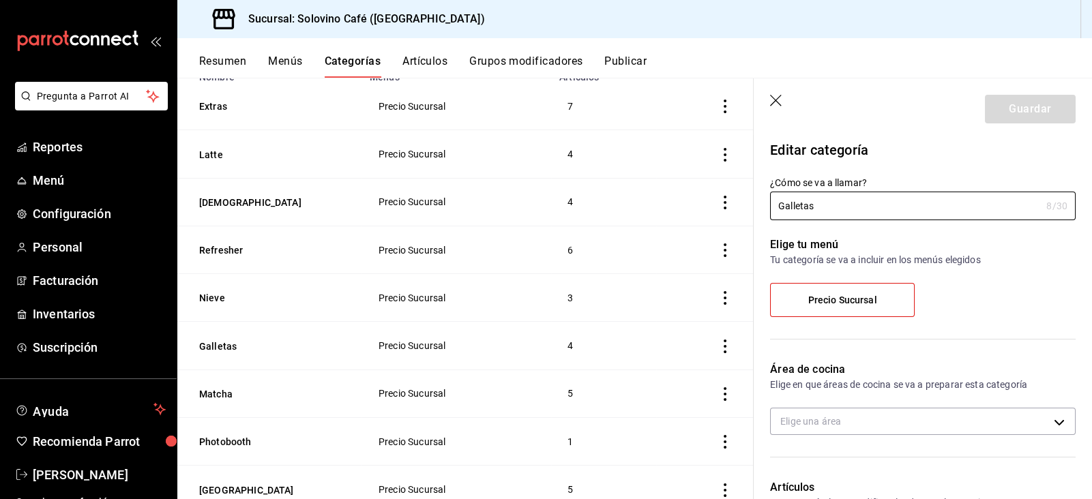
type input "1541524a-c09f-4e70-b0f0-e1beeab745fe"
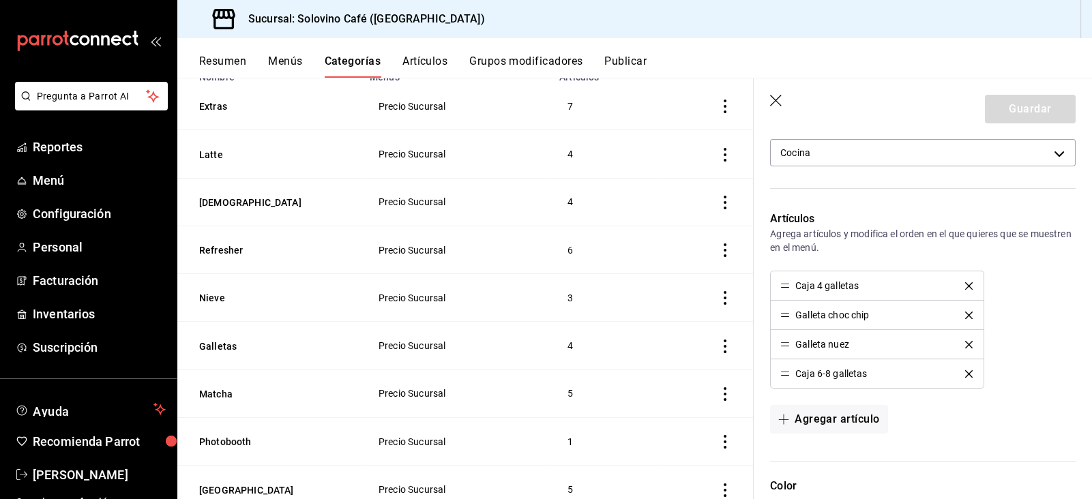
scroll to position [272, 0]
click at [411, 58] on button "Artículos" at bounding box center [424, 66] width 45 height 23
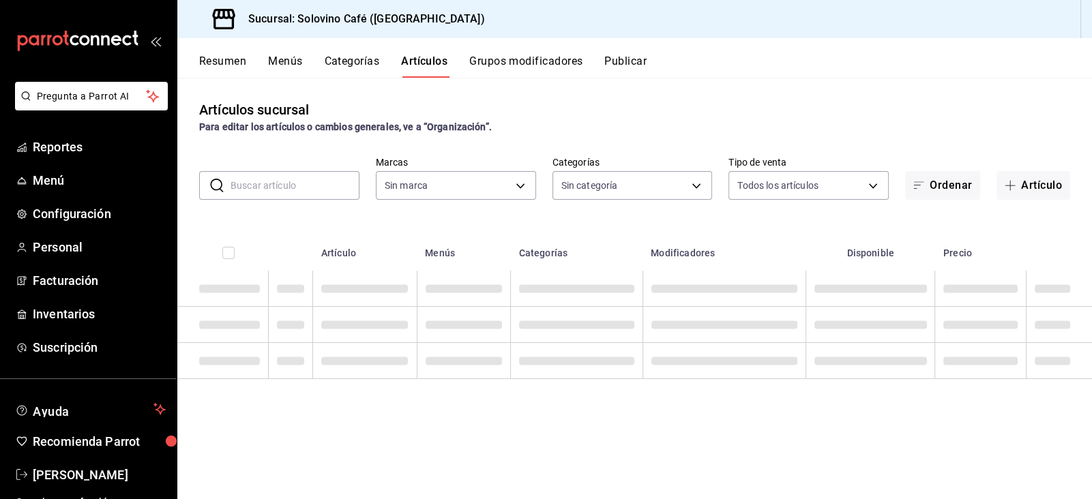
click at [260, 187] on input "text" at bounding box center [295, 185] width 129 height 27
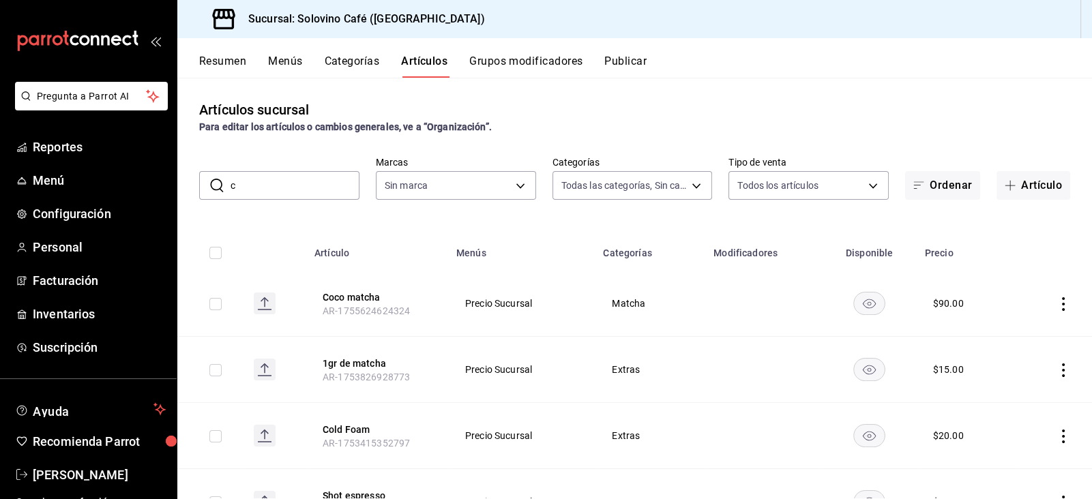
type input "ca"
type input "befb845d-3f14-44c0-a19f-bd96c6595837,a12d1de1-ccfe-4c3b-8c13-96d7617c50b5,766f1…"
type input "caja"
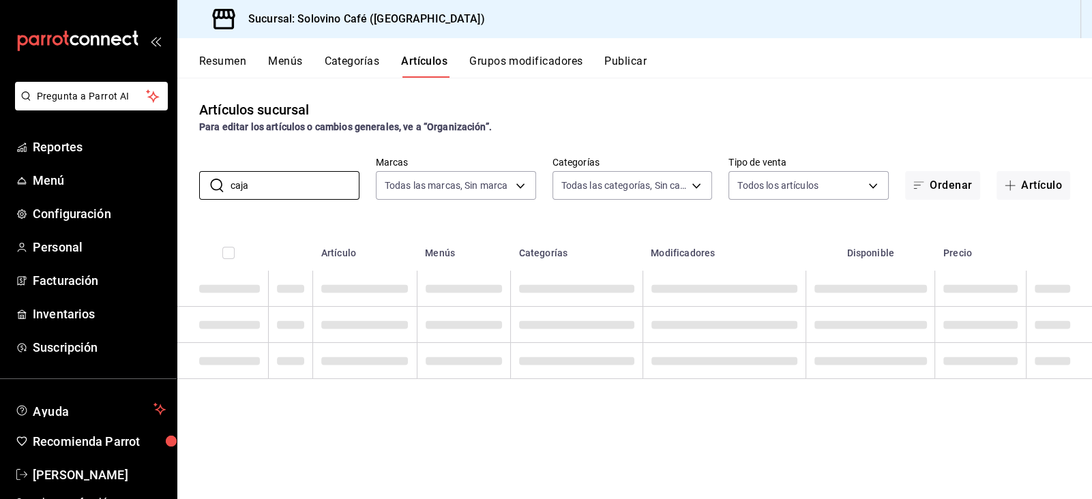
type input "f3d0456f-51cd-406f-9a4c-998ecba20d3e"
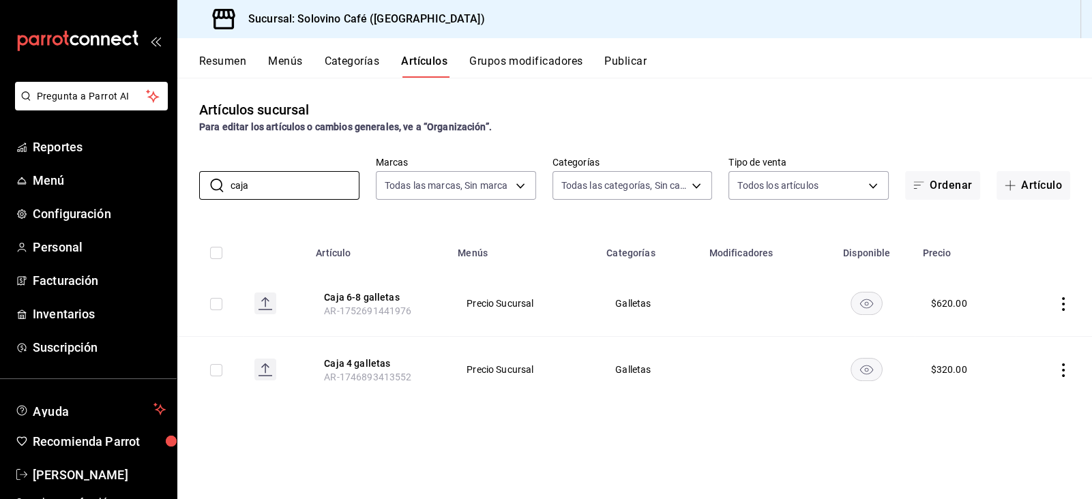
type input "caja"
click at [1063, 372] on icon "actions" at bounding box center [1064, 371] width 14 height 14
click at [1032, 398] on span "Editar" at bounding box center [1022, 401] width 35 height 14
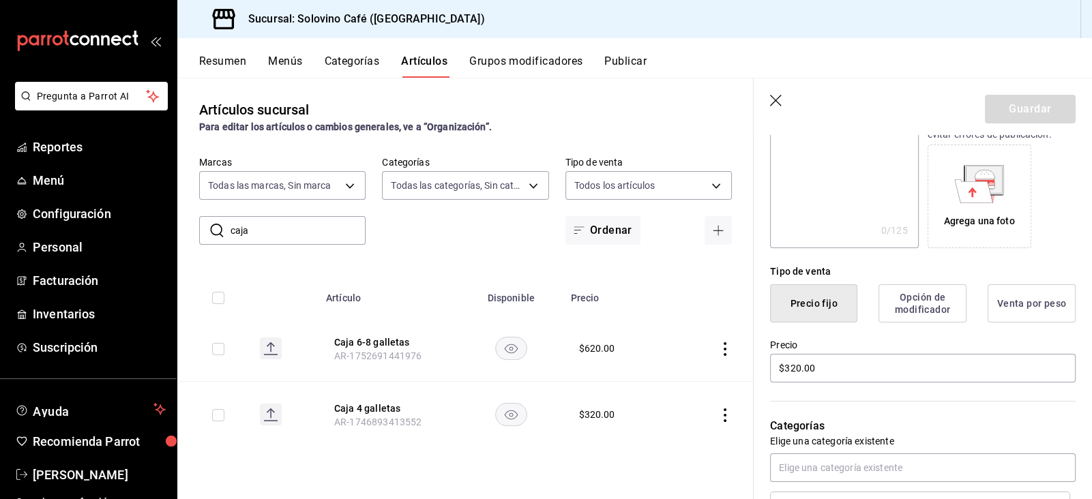
scroll to position [201, 0]
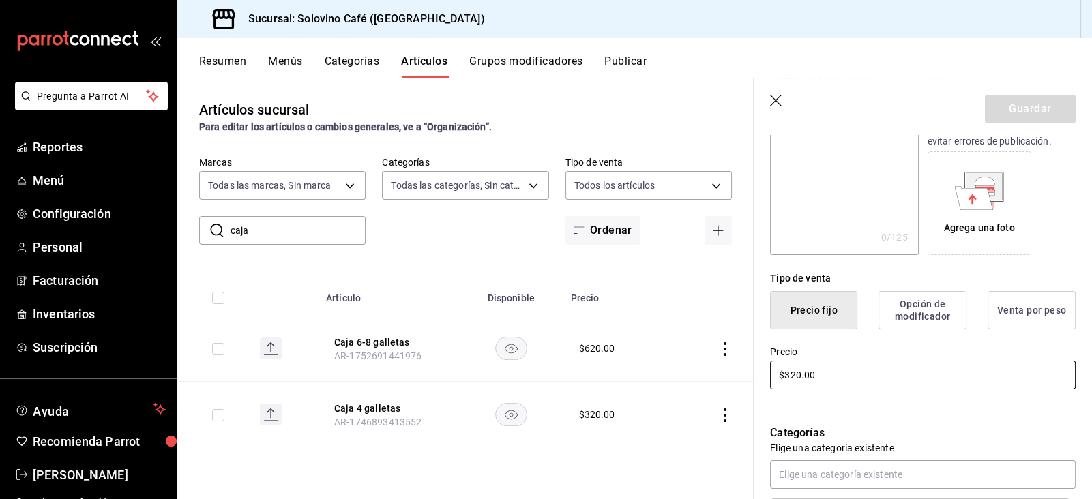
click at [791, 377] on input "$320.00" at bounding box center [923, 375] width 306 height 29
type input "$380.00"
click at [1001, 103] on button "Guardar" at bounding box center [1030, 109] width 91 height 29
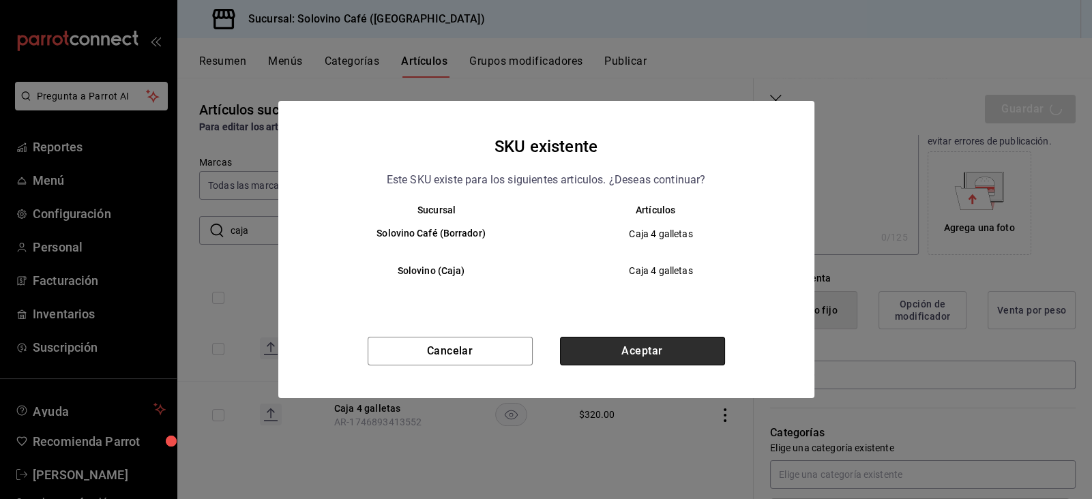
click at [649, 346] on button "Aceptar" at bounding box center [642, 351] width 165 height 29
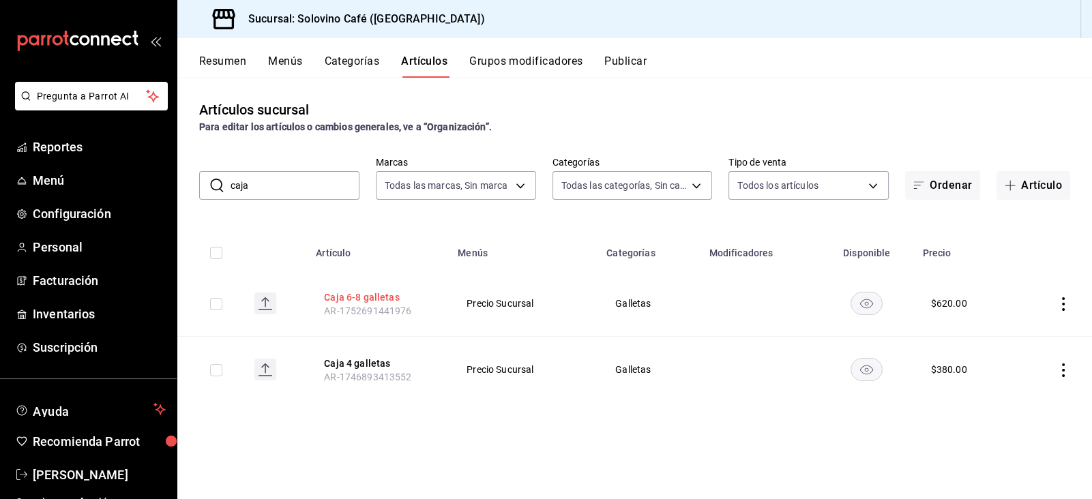
click at [356, 295] on button "Caja 6-8 galletas" at bounding box center [378, 298] width 109 height 14
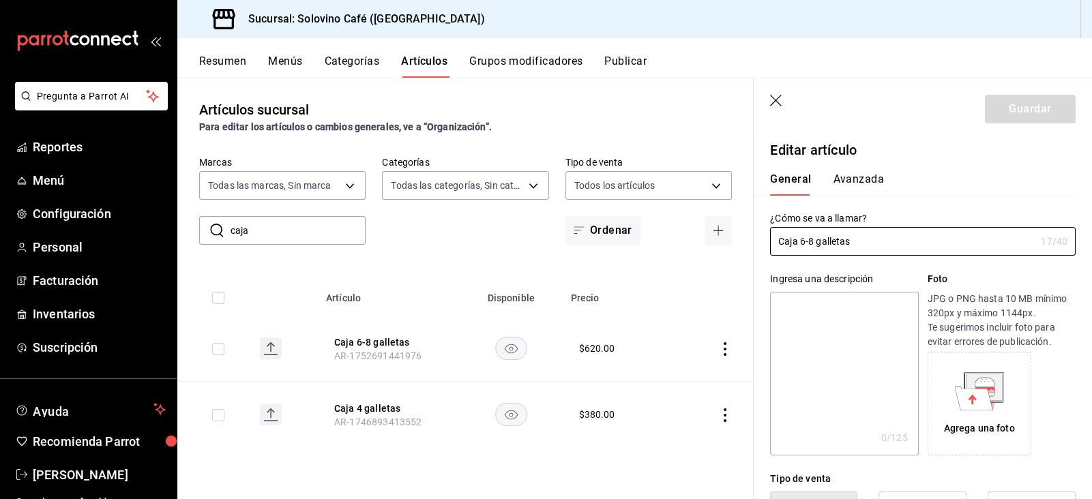
type input "$620.00"
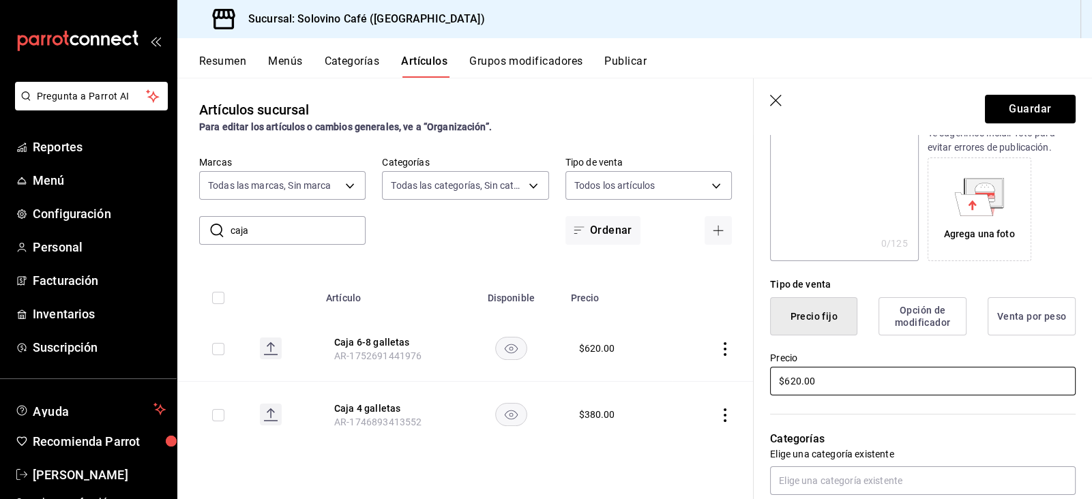
scroll to position [198, 0]
type input "Caja 6 galletas"
click at [799, 379] on input "$620.00" at bounding box center [923, 378] width 306 height 29
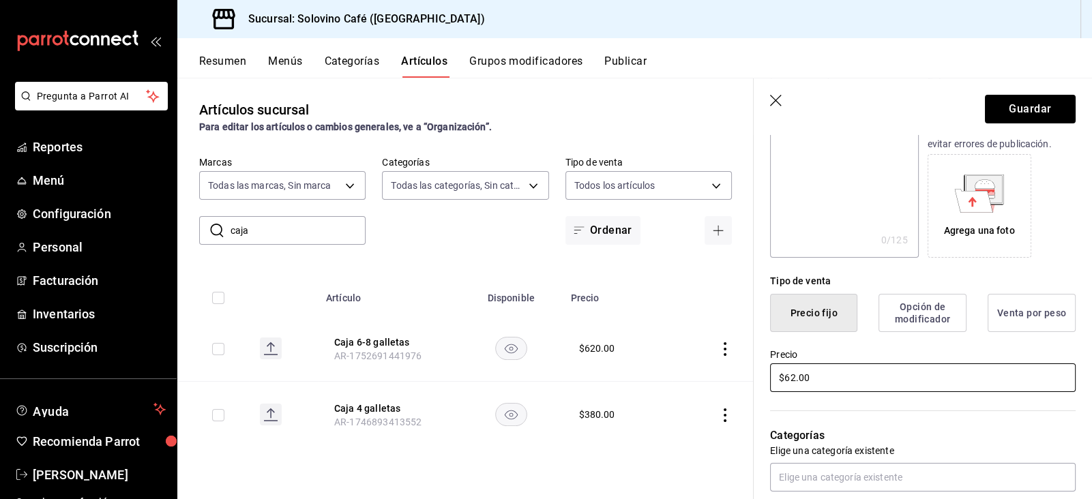
type input "$6.00"
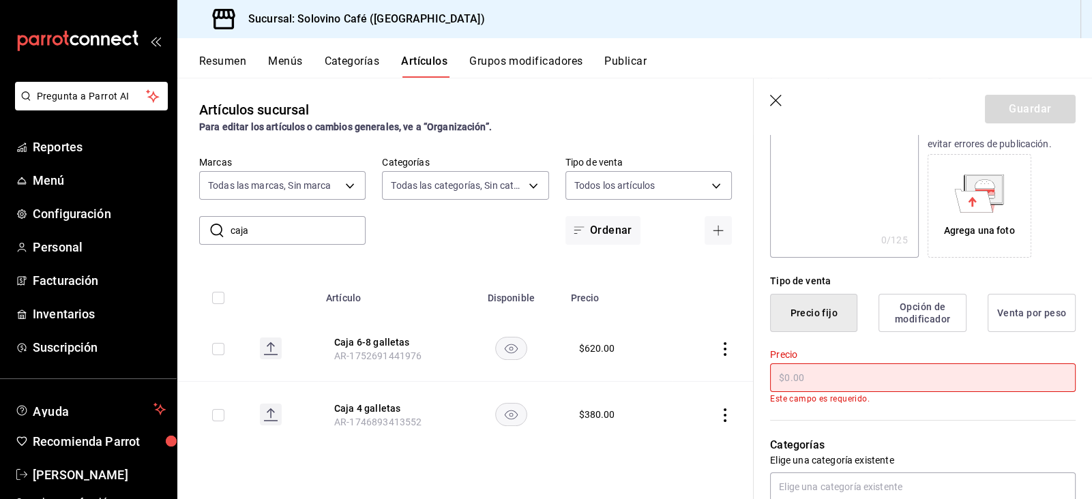
type input "$6.00"
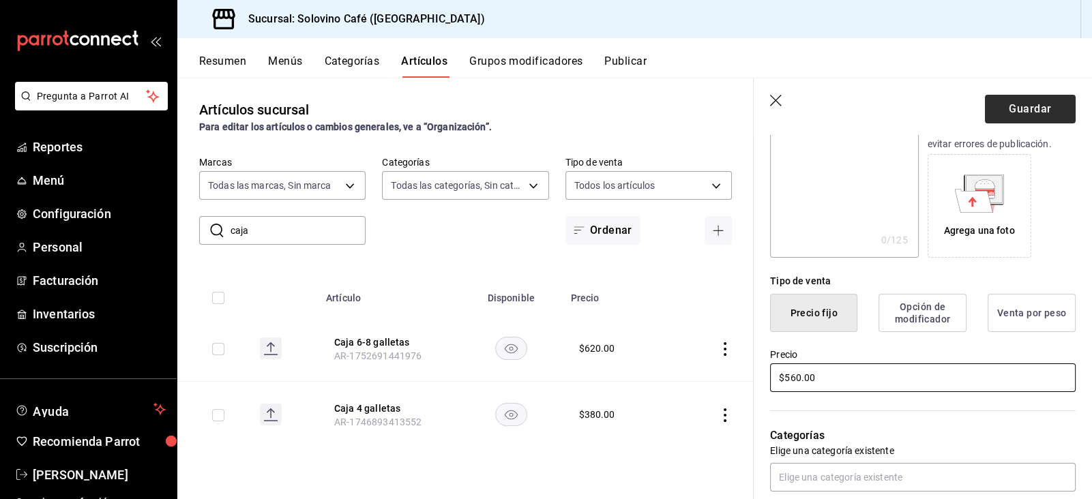
type input "$560.00"
click at [1018, 117] on button "Guardar" at bounding box center [1030, 109] width 91 height 29
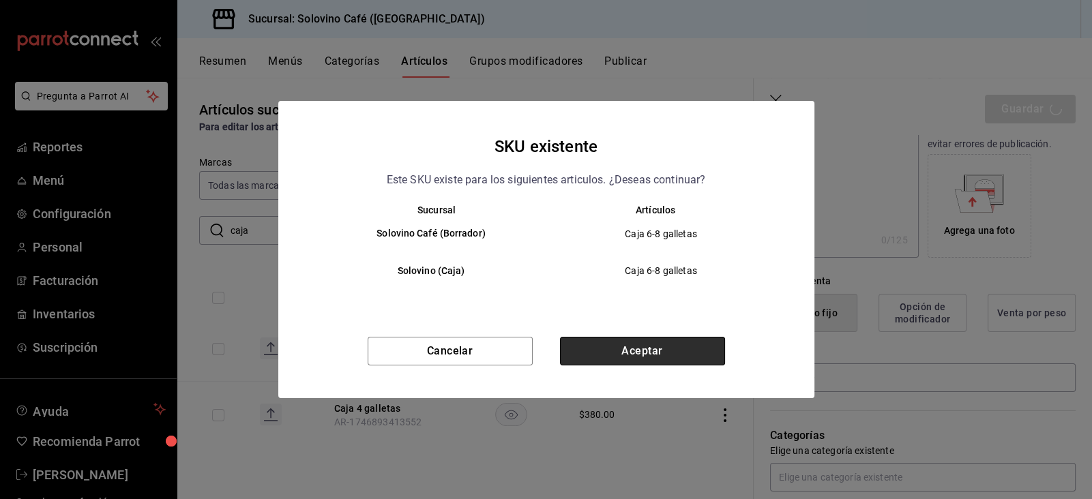
click at [605, 338] on button "Aceptar" at bounding box center [642, 351] width 165 height 29
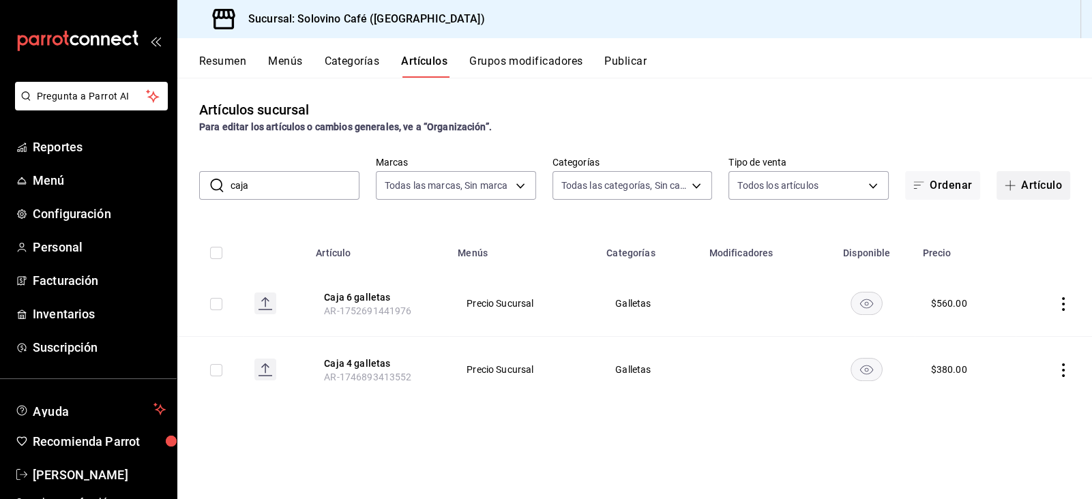
click at [1027, 175] on button "Artículo" at bounding box center [1034, 185] width 74 height 29
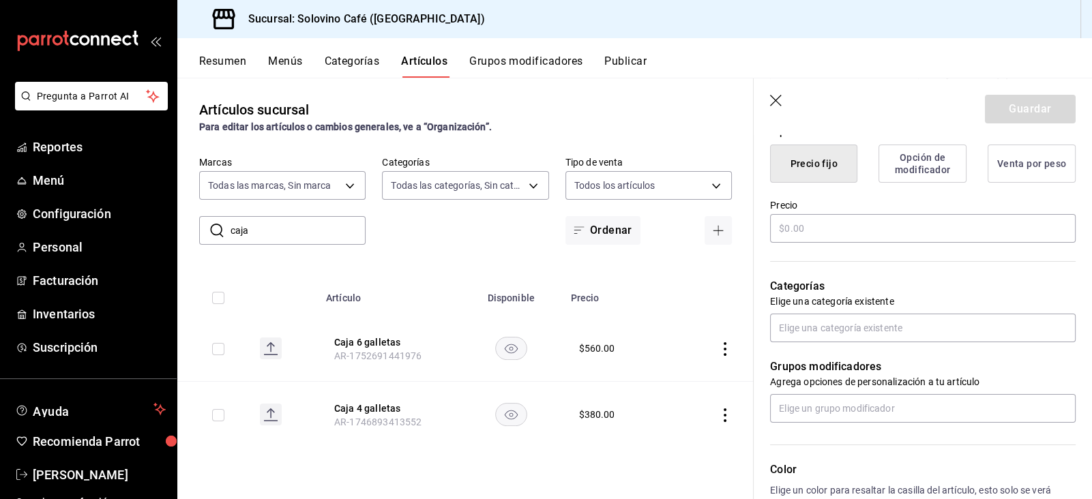
scroll to position [350, 0]
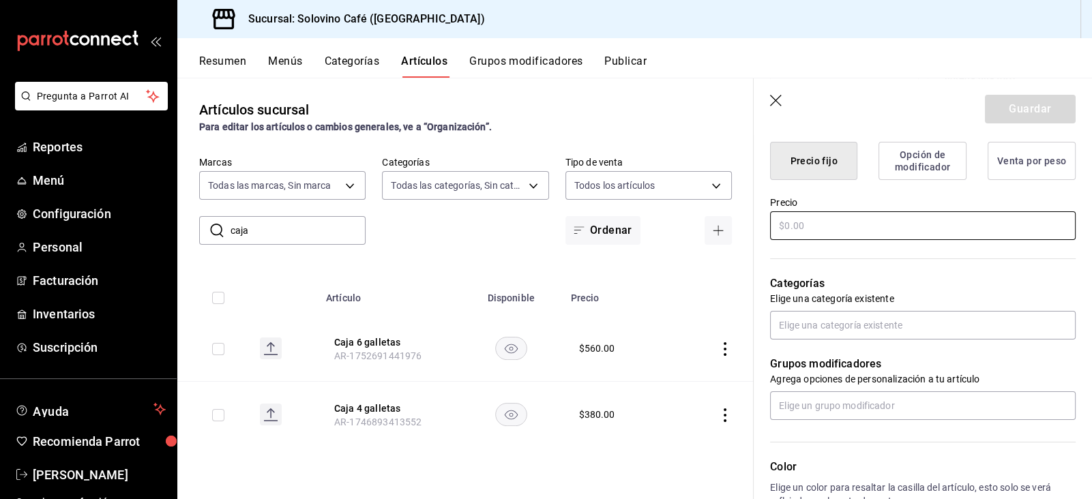
type input "Caja 8 galletas"
click at [970, 234] on input "text" at bounding box center [923, 225] width 306 height 29
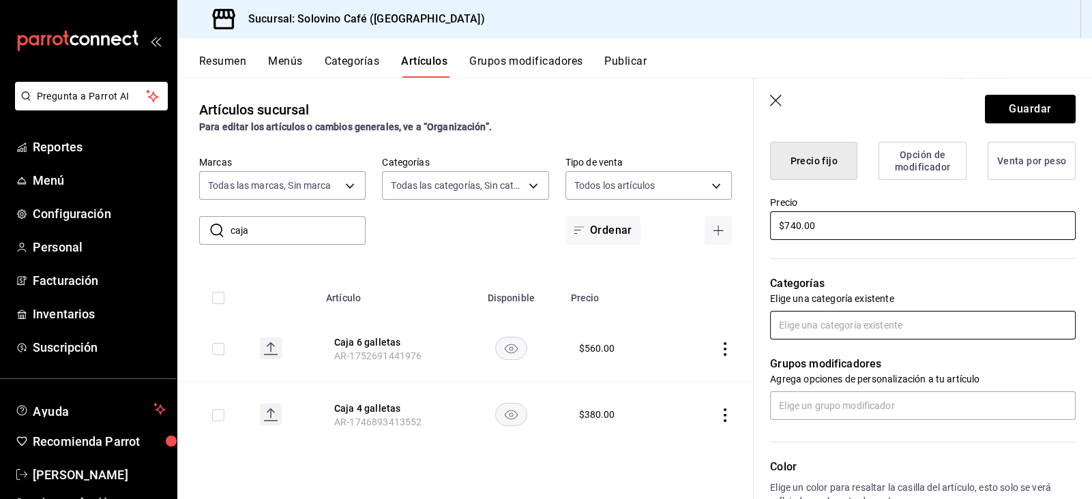
type input "$740.00"
click at [960, 314] on input "text" at bounding box center [923, 325] width 306 height 29
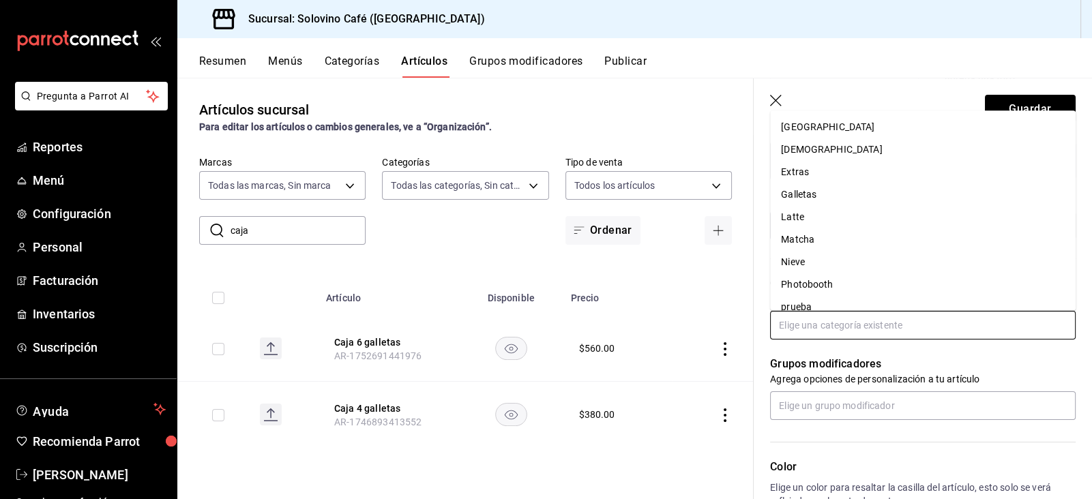
click at [815, 193] on li "Galletas" at bounding box center [923, 195] width 306 height 23
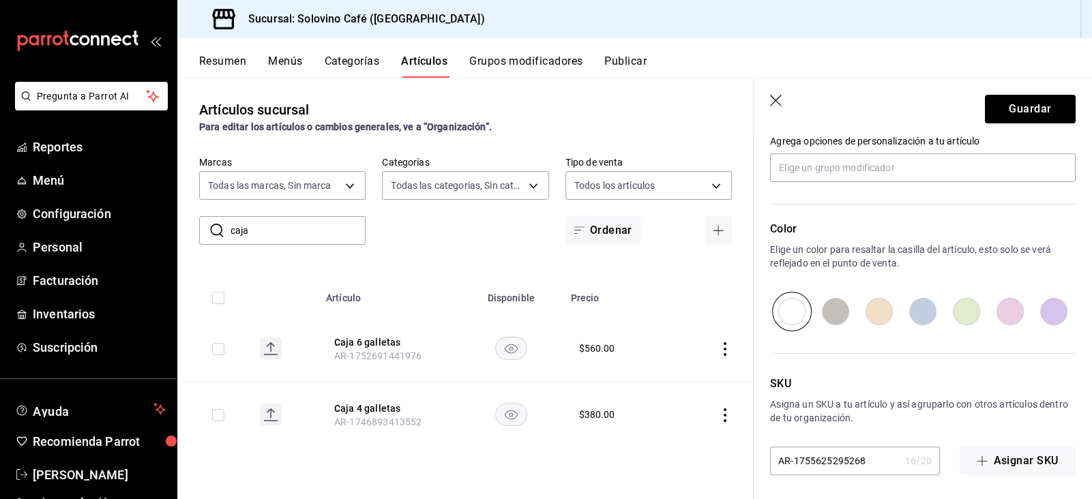
scroll to position [636, 0]
click at [1010, 119] on button "Guardar" at bounding box center [1030, 109] width 91 height 29
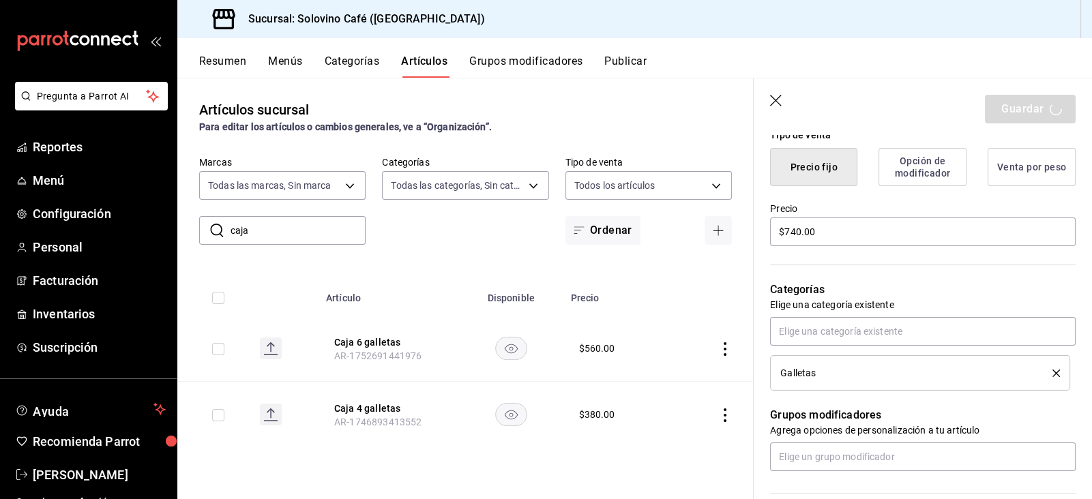
scroll to position [340, 0]
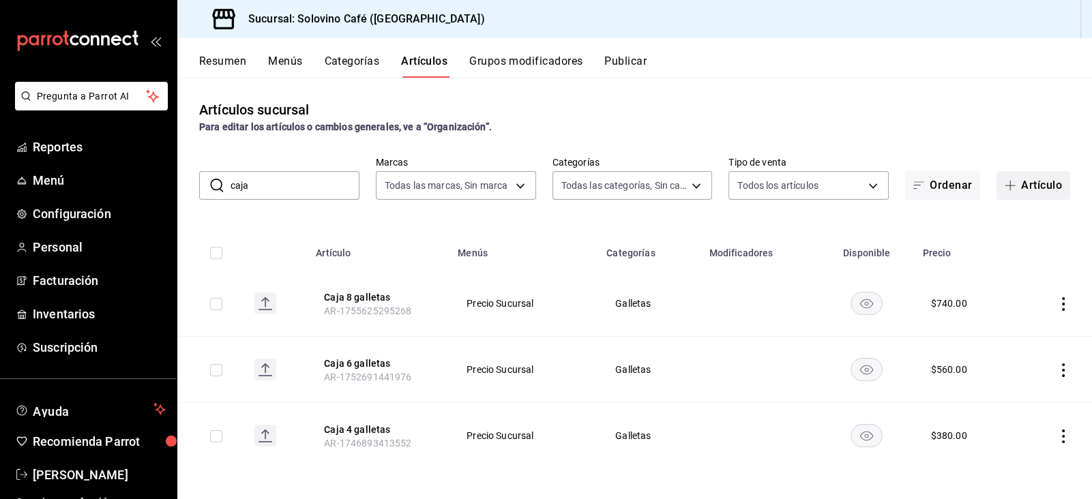
click at [1044, 185] on button "Artículo" at bounding box center [1034, 185] width 74 height 29
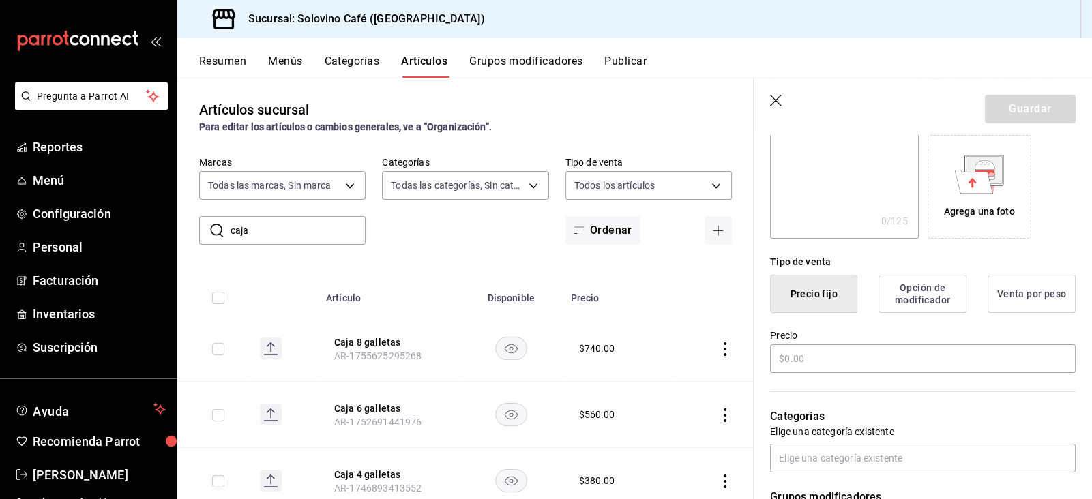
scroll to position [229, 0]
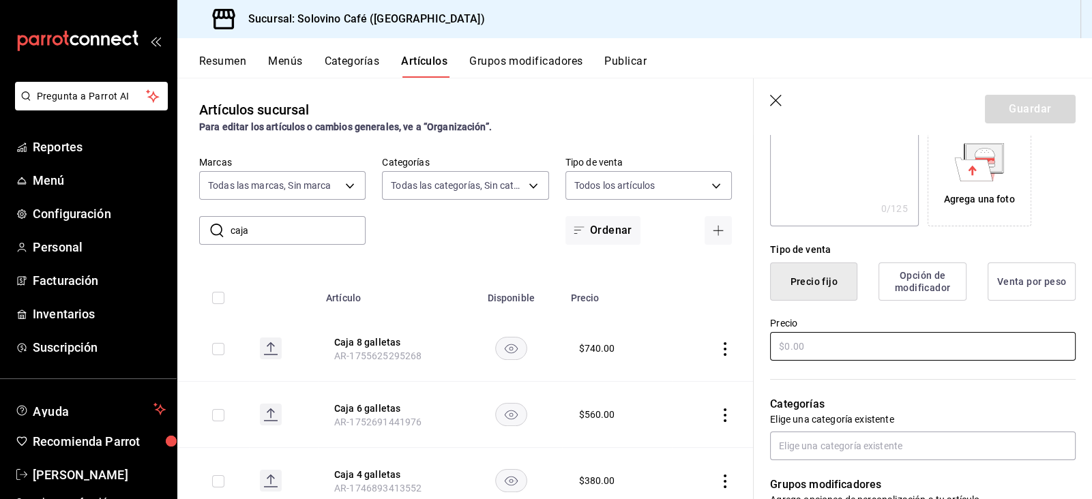
type input "Galleta doble chocolate"
click at [821, 359] on input "text" at bounding box center [923, 346] width 306 height 29
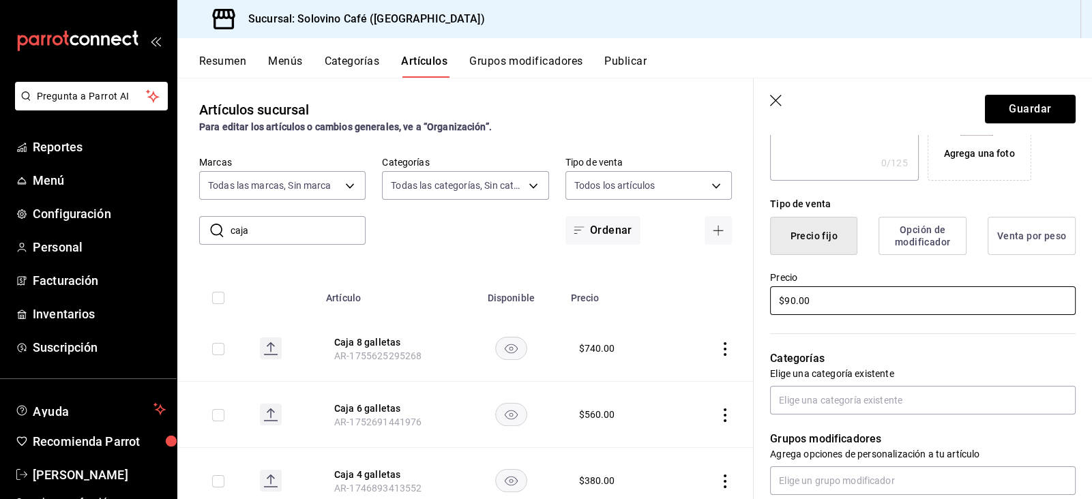
scroll to position [284, 0]
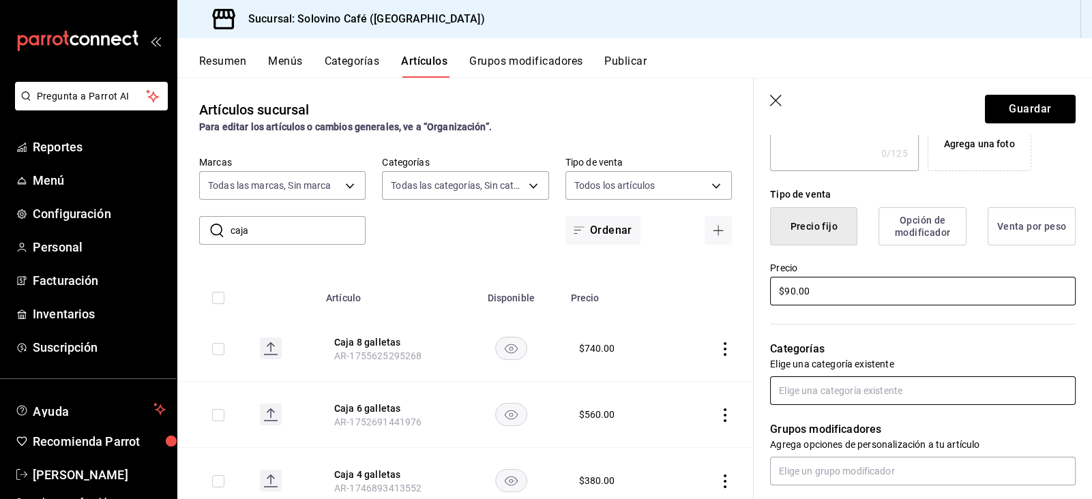
type input "$90.00"
click at [873, 386] on input "text" at bounding box center [923, 391] width 306 height 29
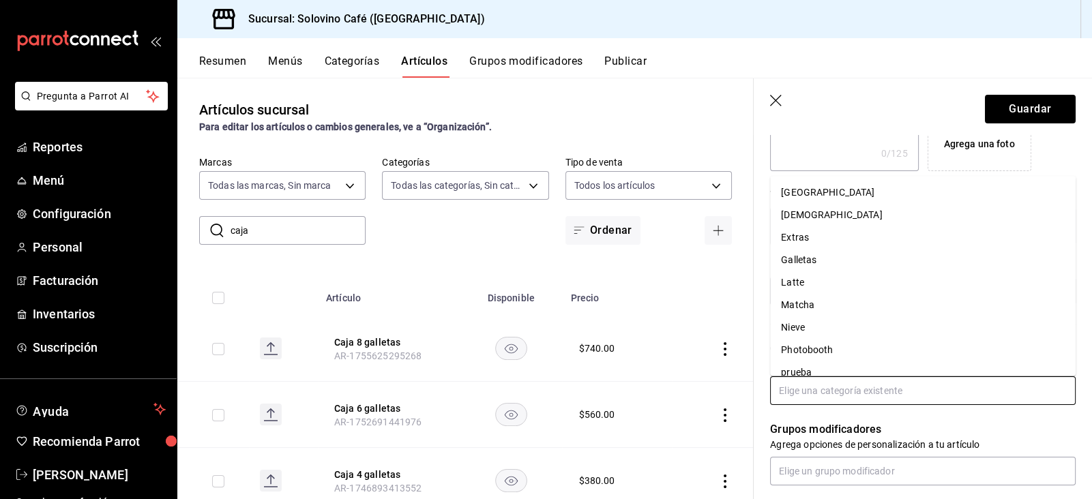
click at [804, 267] on li "Galletas" at bounding box center [923, 260] width 306 height 23
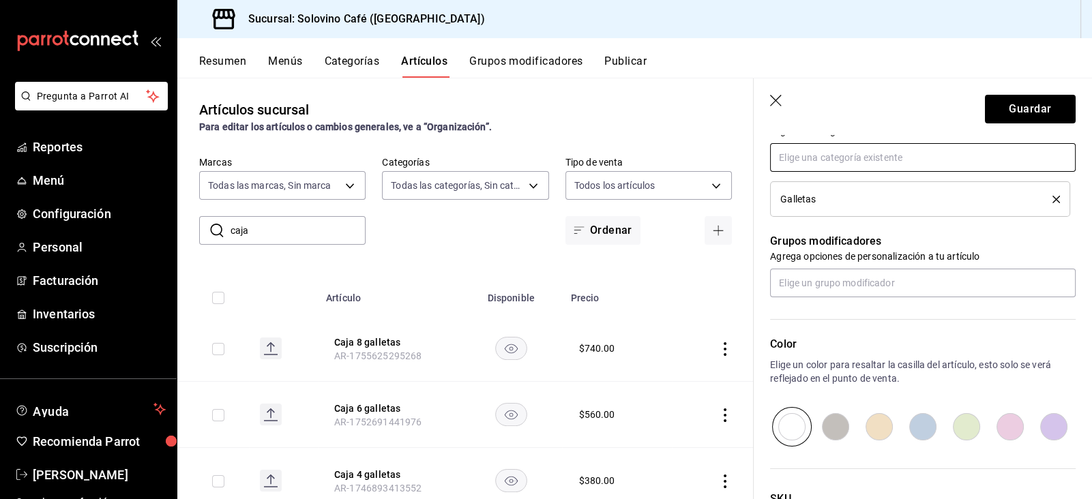
scroll to position [636, 0]
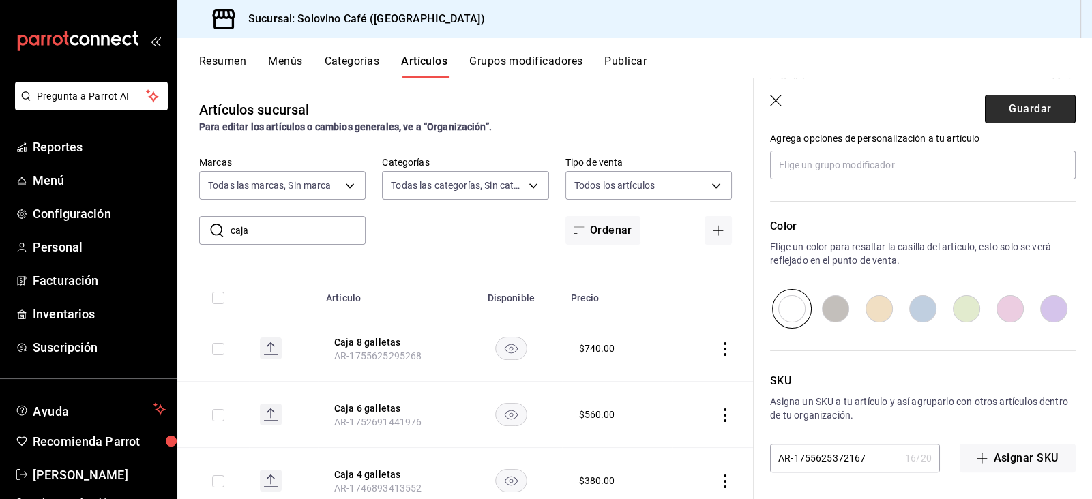
click at [1019, 100] on button "Guardar" at bounding box center [1030, 109] width 91 height 29
